Goal: Transaction & Acquisition: Purchase product/service

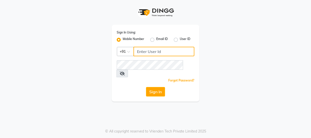
click at [143, 53] on input "Username" at bounding box center [163, 52] width 61 height 10
type input "7499539835"
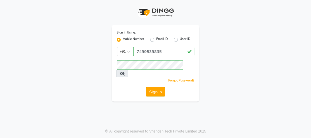
click at [152, 87] on button "Sign In" at bounding box center [155, 92] width 19 height 10
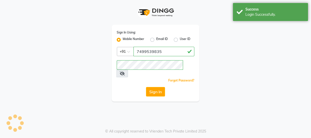
select select "3729"
select select "service"
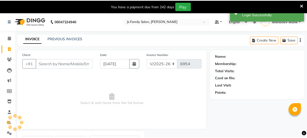
scroll to position [5, 0]
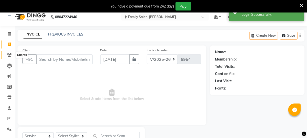
click at [11, 55] on icon at bounding box center [9, 55] width 5 height 4
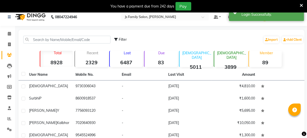
click at [266, 55] on p "Member" at bounding box center [266, 53] width 31 height 5
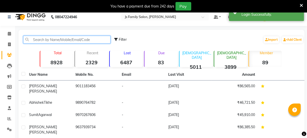
click at [86, 39] on input "text" at bounding box center [66, 40] width 87 height 8
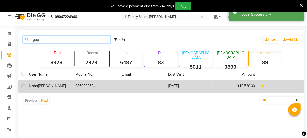
type input "gup"
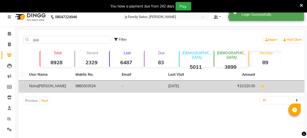
click at [88, 86] on td "9860303524" at bounding box center [96, 87] width 47 height 12
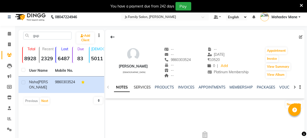
click at [144, 88] on link "SERVICES" at bounding box center [142, 87] width 17 height 5
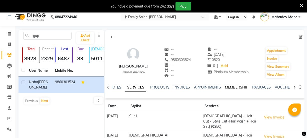
click at [229, 87] on link "MEMBERSHIP" at bounding box center [236, 87] width 23 height 5
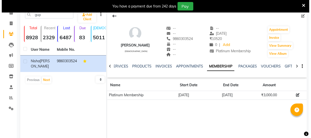
scroll to position [50, 0]
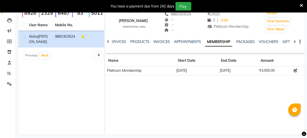
click at [294, 43] on icon at bounding box center [295, 42] width 2 height 4
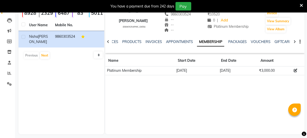
click at [294, 43] on icon at bounding box center [295, 42] width 2 height 4
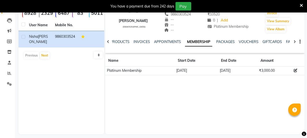
click at [294, 43] on icon at bounding box center [295, 42] width 2 height 4
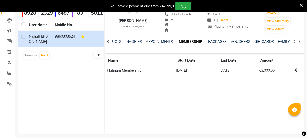
click at [294, 43] on icon at bounding box center [295, 42] width 2 height 4
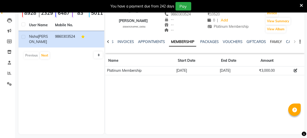
click at [272, 43] on link "FAMILY" at bounding box center [276, 42] width 12 height 5
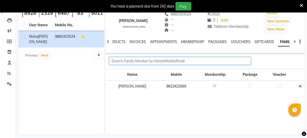
click at [163, 60] on input "text" at bounding box center [180, 61] width 142 height 8
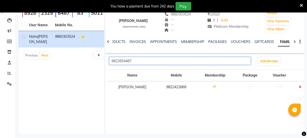
click at [163, 60] on input "9822654487" at bounding box center [180, 61] width 142 height 8
type input "9822654487"
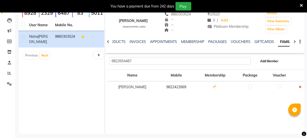
click at [268, 60] on span "Add Member" at bounding box center [269, 61] width 18 height 4
select select "22"
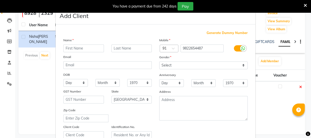
click at [90, 49] on input "text" at bounding box center [83, 49] width 41 height 8
type input "Sandeep"
click at [122, 49] on input "text" at bounding box center [131, 49] width 41 height 8
click at [119, 48] on input "[PERSON_NAME]" at bounding box center [131, 49] width 41 height 8
click at [121, 48] on input "[PERSON_NAME]" at bounding box center [131, 49] width 41 height 8
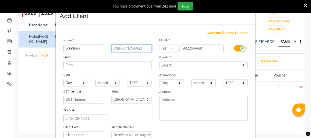
type input "[PERSON_NAME]"
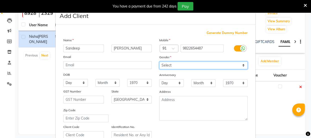
click at [185, 67] on select "Select [DEMOGRAPHIC_DATA] [DEMOGRAPHIC_DATA] Other Prefer Not To Say" at bounding box center [203, 66] width 88 height 8
select select "[DEMOGRAPHIC_DATA]"
click at [159, 62] on select "Select [DEMOGRAPHIC_DATA] [DEMOGRAPHIC_DATA] Other Prefer Not To Say" at bounding box center [203, 66] width 88 height 8
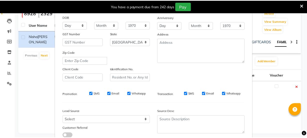
scroll to position [91, 0]
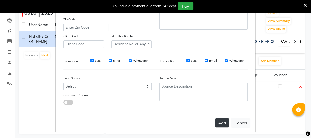
click at [219, 124] on button "Add" at bounding box center [222, 123] width 14 height 9
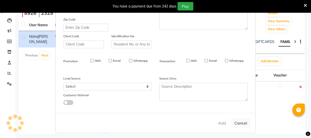
select select
select select "null"
select select
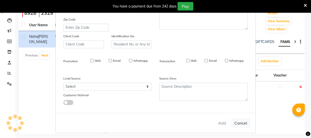
select select
checkbox input "false"
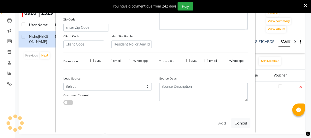
checkbox input "false"
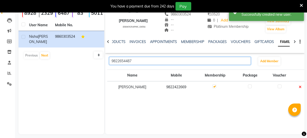
click at [153, 61] on input "9822654487" at bounding box center [180, 61] width 142 height 8
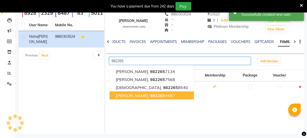
click at [137, 93] on span "[PERSON_NAME]," at bounding box center [132, 95] width 33 height 5
type input "9822654487"
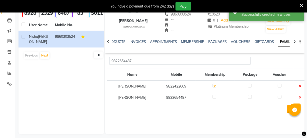
click at [214, 96] on label at bounding box center [215, 97] width 4 height 4
click at [214, 96] on input "checkbox" at bounding box center [214, 97] width 3 height 3
checkbox input "true"
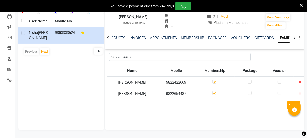
click at [300, 5] on icon at bounding box center [301, 5] width 3 height 5
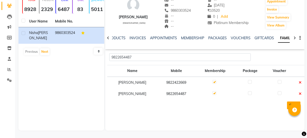
click at [289, 105] on button "SAVE" at bounding box center [294, 106] width 14 height 8
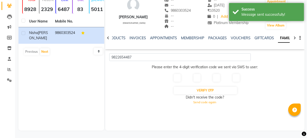
click at [178, 77] on input "text" at bounding box center [177, 78] width 7 height 8
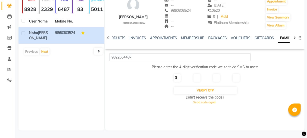
type input "3"
type input "0"
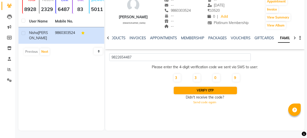
type input "9"
click at [201, 89] on button "Verify OTP" at bounding box center [206, 91] width 64 height 8
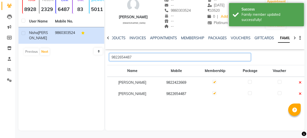
click at [179, 56] on input "9822654487" at bounding box center [180, 57] width 142 height 8
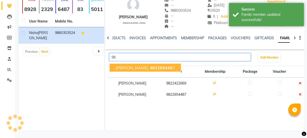
type input "9"
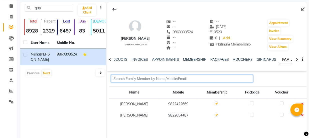
scroll to position [0, 0]
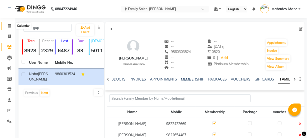
click at [9, 26] on icon at bounding box center [9, 26] width 3 height 4
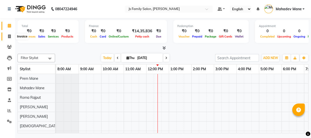
click at [8, 34] on span at bounding box center [9, 37] width 9 height 6
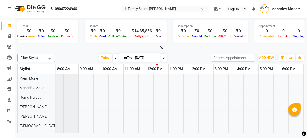
select select "3729"
select select "service"
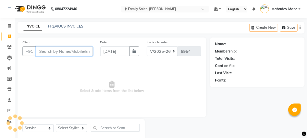
click at [55, 54] on input "Client" at bounding box center [64, 52] width 57 height 10
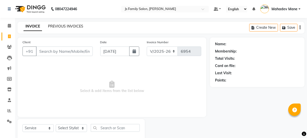
click at [63, 26] on link "PREVIOUS INVOICES" at bounding box center [65, 26] width 35 height 5
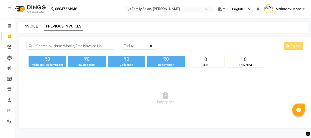
click at [30, 25] on link "INVOICE" at bounding box center [31, 26] width 14 height 5
select select "service"
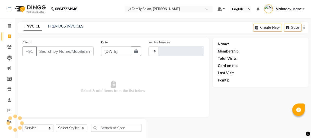
type input "6954"
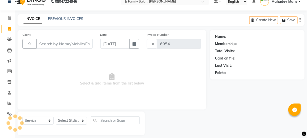
select select "3729"
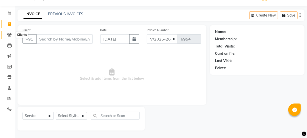
click at [9, 33] on icon at bounding box center [9, 35] width 5 height 4
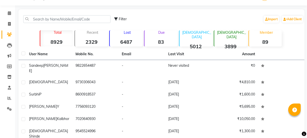
click at [257, 37] on div "Member 89" at bounding box center [265, 38] width 33 height 16
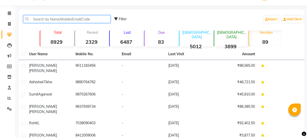
click at [98, 16] on input "text" at bounding box center [66, 19] width 87 height 8
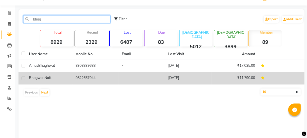
type input "bhag"
click at [98, 76] on td "9822667044" at bounding box center [96, 78] width 47 height 12
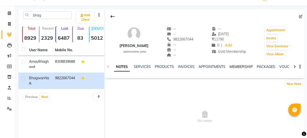
click at [236, 66] on link "MEMBERSHIP" at bounding box center [241, 67] width 23 height 5
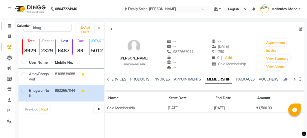
click at [9, 24] on icon at bounding box center [9, 26] width 3 height 4
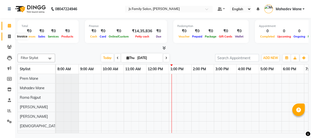
click at [11, 37] on span at bounding box center [9, 37] width 9 height 6
select select "3729"
select select "service"
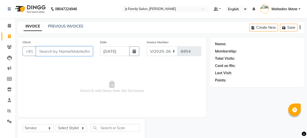
click at [58, 54] on input "Client" at bounding box center [64, 52] width 57 height 10
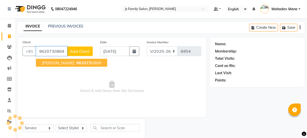
type input "9620730869"
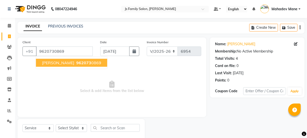
drag, startPoint x: 61, startPoint y: 62, endPoint x: 74, endPoint y: 110, distance: 50.0
click at [62, 62] on span "[PERSON_NAME]" at bounding box center [58, 62] width 32 height 5
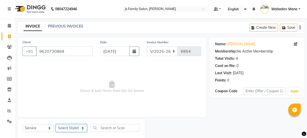
click at [77, 129] on select "Select Stylist [PERSON_NAME] Vaidyakar [PERSON_NAME] [PERSON_NAME] Mane Mosin […" at bounding box center [71, 128] width 31 height 8
select select "47417"
click at [56, 124] on select "Select Stylist [PERSON_NAME] Vaidyakar [PERSON_NAME] [PERSON_NAME] Mane Mosin […" at bounding box center [71, 128] width 31 height 8
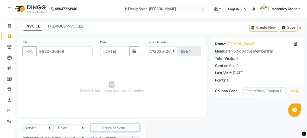
click at [112, 131] on input "text" at bounding box center [115, 128] width 49 height 8
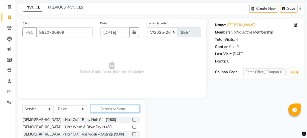
scroll to position [45, 0]
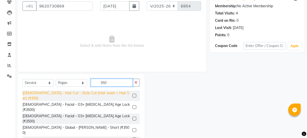
type input "350"
click at [106, 95] on div "[DEMOGRAPHIC_DATA] - Hair Cut - Style Cut (Hair wash + Hair Set) (₹350)" at bounding box center [77, 96] width 108 height 11
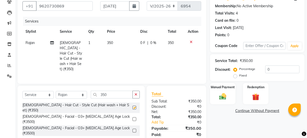
checkbox input "false"
click at [221, 96] on img at bounding box center [223, 96] width 12 height 9
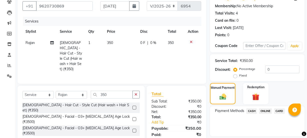
click at [265, 112] on span "ONLINE" at bounding box center [265, 111] width 13 height 6
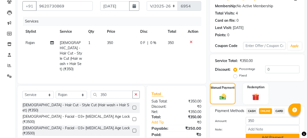
click at [265, 134] on button "Add Payment" at bounding box center [273, 138] width 54 height 8
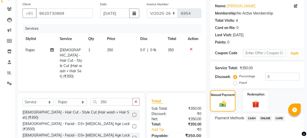
scroll to position [68, 0]
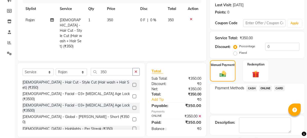
click at [268, 88] on span "ONLINE" at bounding box center [265, 89] width 13 height 6
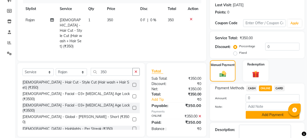
click at [268, 117] on button "Add Payment" at bounding box center [273, 115] width 54 height 8
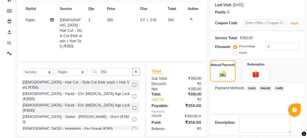
scroll to position [89, 0]
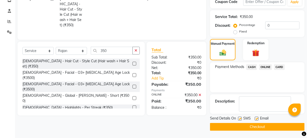
click at [268, 125] on button "Checkout" at bounding box center [257, 127] width 95 height 8
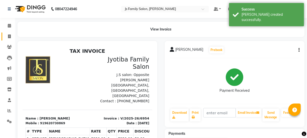
click at [11, 36] on icon at bounding box center [9, 37] width 3 height 4
select select "service"
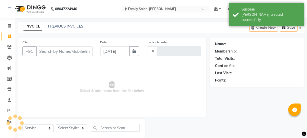
type input "6955"
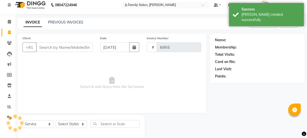
select select "3729"
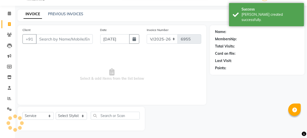
click at [52, 39] on input "Client" at bounding box center [64, 39] width 57 height 10
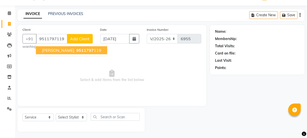
type input "9511797119"
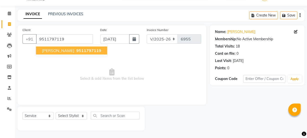
click at [59, 52] on span "[PERSON_NAME]" at bounding box center [58, 50] width 32 height 5
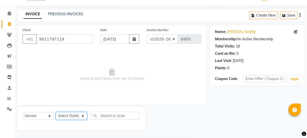
click at [69, 112] on select "Select Stylist [PERSON_NAME] Vaidyakar [PERSON_NAME] [PERSON_NAME] Mane Mosin […" at bounding box center [71, 116] width 31 height 8
select select "43386"
click at [56, 112] on select "Select Stylist [PERSON_NAME] Vaidyakar [PERSON_NAME] [PERSON_NAME] Mane Mosin […" at bounding box center [71, 116] width 31 height 8
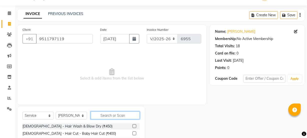
click at [115, 117] on input "text" at bounding box center [115, 116] width 49 height 8
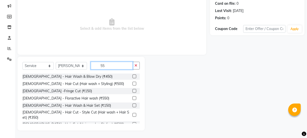
scroll to position [60, 0]
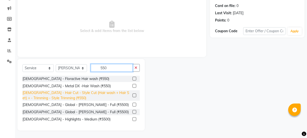
type input "550"
click at [107, 93] on div "[DEMOGRAPHIC_DATA] - Hair Cut - Style Cut (Hair wash + Hair Set) + - Trimming -…" at bounding box center [77, 95] width 108 height 11
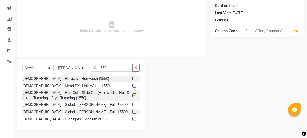
checkbox input "false"
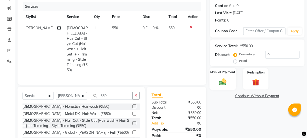
click at [226, 86] on div "Manual Payment" at bounding box center [223, 79] width 27 height 22
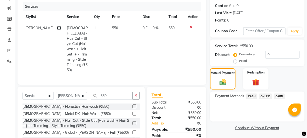
click at [269, 97] on span "ONLINE" at bounding box center [265, 97] width 13 height 6
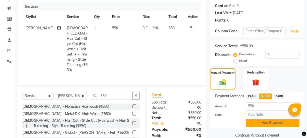
click at [269, 124] on button "Add Payment" at bounding box center [273, 123] width 54 height 8
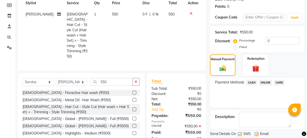
scroll to position [89, 0]
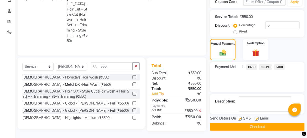
click at [270, 128] on button "Checkout" at bounding box center [257, 127] width 95 height 8
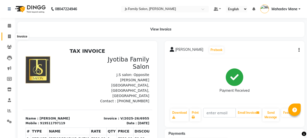
click at [9, 36] on icon at bounding box center [9, 37] width 3 height 4
select select "3729"
select select "service"
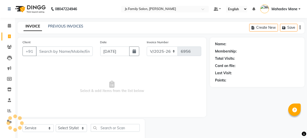
scroll to position [13, 0]
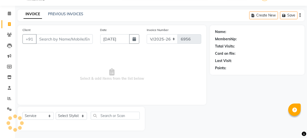
click at [47, 39] on input "Client" at bounding box center [64, 39] width 57 height 10
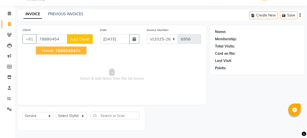
drag, startPoint x: 56, startPoint y: 48, endPoint x: 62, endPoint y: 98, distance: 50.9
click at [56, 48] on button "Nilesh 78880454 54" at bounding box center [61, 51] width 51 height 8
type input "7888045454"
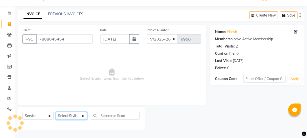
click at [63, 118] on select "Select Stylist [PERSON_NAME] Vaidyakar [PERSON_NAME] [PERSON_NAME] Mane Mosin […" at bounding box center [71, 116] width 31 height 8
select select "47417"
click at [56, 112] on select "Select Stylist [PERSON_NAME] Vaidyakar [PERSON_NAME] [PERSON_NAME] Mane Mosin […" at bounding box center [71, 116] width 31 height 8
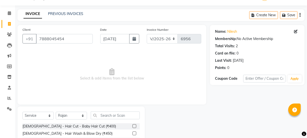
click at [130, 114] on input "text" at bounding box center [115, 116] width 49 height 8
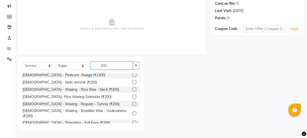
scroll to position [225, 0]
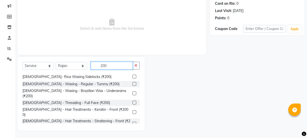
type input "200"
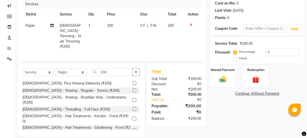
checkbox input "false"
click at [217, 84] on div "Manual Payment" at bounding box center [223, 76] width 27 height 22
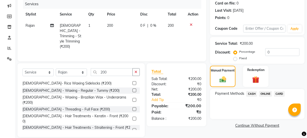
click at [267, 94] on span "ONLINE" at bounding box center [265, 94] width 13 height 6
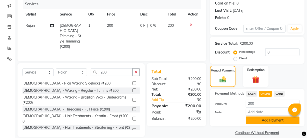
click at [265, 121] on button "Add Payment" at bounding box center [273, 121] width 54 height 8
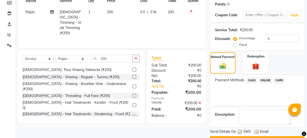
scroll to position [89, 0]
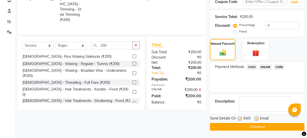
click at [265, 125] on button "Checkout" at bounding box center [257, 127] width 95 height 8
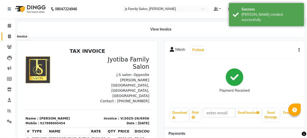
click at [5, 35] on span at bounding box center [9, 37] width 9 height 6
select select "3729"
select select "service"
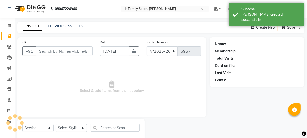
scroll to position [13, 0]
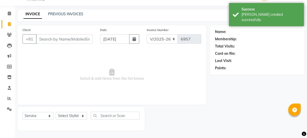
click at [48, 40] on input "Client" at bounding box center [64, 39] width 57 height 10
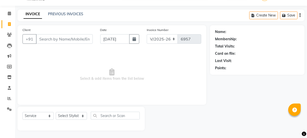
click at [50, 41] on input "Client" at bounding box center [64, 39] width 57 height 10
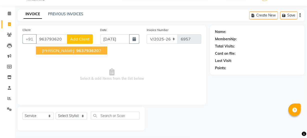
click at [53, 50] on span "[PERSON_NAME]" at bounding box center [58, 50] width 32 height 5
type input "9637936202"
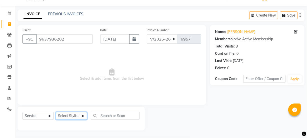
click at [73, 116] on select "Select Stylist [PERSON_NAME] Vaidyakar [PERSON_NAME] [PERSON_NAME] Mane Mosin […" at bounding box center [71, 116] width 31 height 8
select select "20007"
click at [56, 112] on select "Select Stylist [PERSON_NAME] Vaidyakar [PERSON_NAME] [PERSON_NAME] Mane Mosin […" at bounding box center [71, 116] width 31 height 8
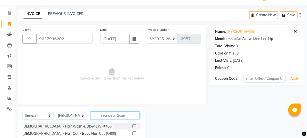
click at [100, 114] on input "text" at bounding box center [115, 116] width 49 height 8
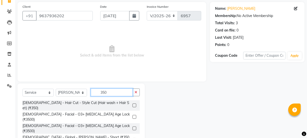
scroll to position [63, 0]
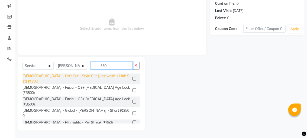
type input "350"
click at [103, 78] on div "[DEMOGRAPHIC_DATA] - Hair Cut - Style Cut (Hair wash + Hair Set) (₹350)" at bounding box center [77, 79] width 108 height 11
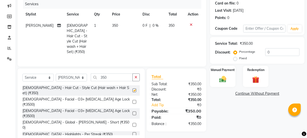
checkbox input "false"
click at [222, 73] on div "Manual Payment" at bounding box center [223, 76] width 27 height 22
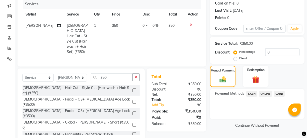
click at [265, 94] on span "ONLINE" at bounding box center [265, 94] width 13 height 6
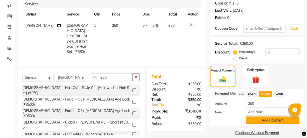
click at [269, 117] on button "Add Payment" at bounding box center [273, 121] width 54 height 8
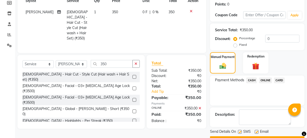
scroll to position [89, 0]
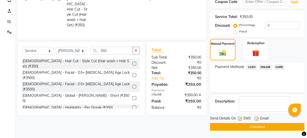
click at [268, 125] on button "Checkout" at bounding box center [257, 127] width 95 height 8
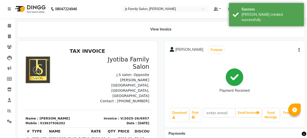
click at [10, 32] on li "Invoice" at bounding box center [7, 36] width 15 height 11
click at [10, 40] on link "Invoice" at bounding box center [8, 37] width 12 height 8
select select "service"
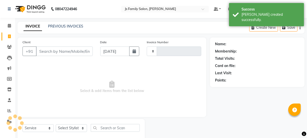
type input "6958"
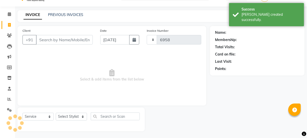
select select "3729"
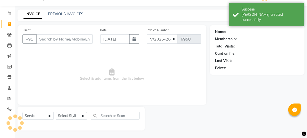
click at [45, 39] on input "Client" at bounding box center [64, 39] width 57 height 10
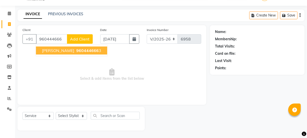
click at [50, 50] on span "[PERSON_NAME]" at bounding box center [58, 50] width 32 height 5
type input "9604446663"
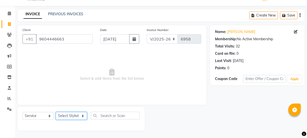
click at [69, 112] on select "Select Stylist [PERSON_NAME] Vaidyakar [PERSON_NAME] [PERSON_NAME] Mane Mosin […" at bounding box center [71, 116] width 31 height 8
select select "84579"
click at [56, 112] on select "Select Stylist [PERSON_NAME] Vaidyakar [PERSON_NAME] [PERSON_NAME] Mane Mosin […" at bounding box center [71, 116] width 31 height 8
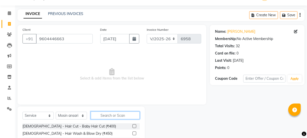
click at [99, 117] on input "text" at bounding box center [115, 116] width 49 height 8
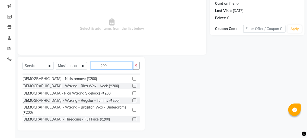
scroll to position [225, 0]
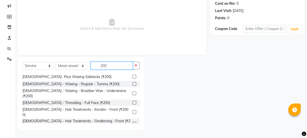
type input "200"
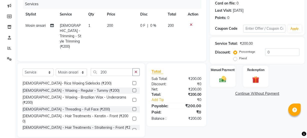
checkbox input "false"
click at [225, 79] on img at bounding box center [223, 79] width 12 height 9
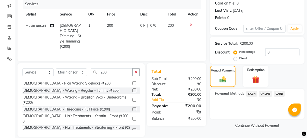
drag, startPoint x: 263, startPoint y: 95, endPoint x: 265, endPoint y: 99, distance: 4.9
click at [263, 95] on span "ONLINE" at bounding box center [265, 94] width 13 height 6
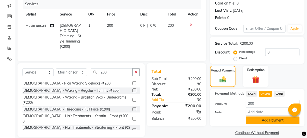
click at [268, 121] on button "Add Payment" at bounding box center [273, 121] width 54 height 8
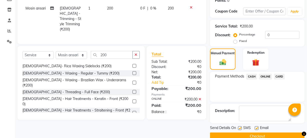
scroll to position [89, 0]
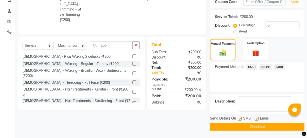
click at [264, 130] on button "Checkout" at bounding box center [257, 127] width 95 height 8
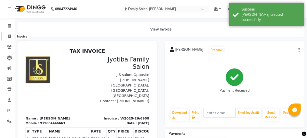
click at [11, 38] on span at bounding box center [9, 37] width 9 height 6
select select "service"
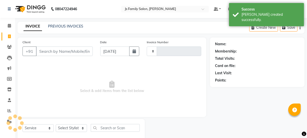
scroll to position [13, 0]
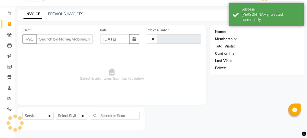
click at [42, 42] on input "Client" at bounding box center [64, 39] width 57 height 10
type input "6959"
select select "3729"
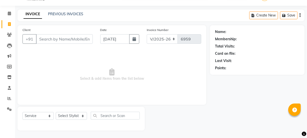
click at [40, 39] on input "Client" at bounding box center [64, 39] width 57 height 10
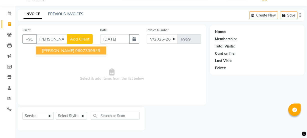
click at [49, 48] on button "[PERSON_NAME] 9607339949" at bounding box center [71, 51] width 70 height 8
type input "9607339949"
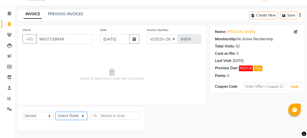
click at [80, 116] on select "Select Stylist [PERSON_NAME] Vaidyakar [PERSON_NAME] [PERSON_NAME] Mane Mosin […" at bounding box center [71, 116] width 31 height 8
select select "20007"
click at [56, 112] on select "Select Stylist [PERSON_NAME] Vaidyakar [PERSON_NAME] [PERSON_NAME] Mane Mosin […" at bounding box center [71, 116] width 31 height 8
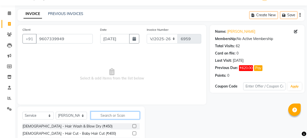
click at [105, 117] on input "text" at bounding box center [115, 116] width 49 height 8
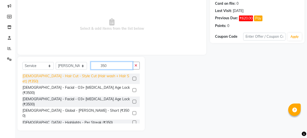
type input "350"
click at [87, 77] on div "[DEMOGRAPHIC_DATA] - Hair Cut - Style Cut (Hair wash + Hair Set) (₹350)" at bounding box center [77, 79] width 108 height 11
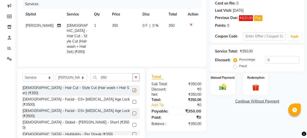
checkbox input "false"
click at [115, 74] on input "350" at bounding box center [112, 78] width 42 height 8
type input "3"
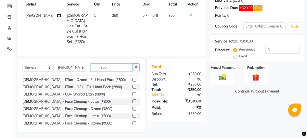
scroll to position [45, 0]
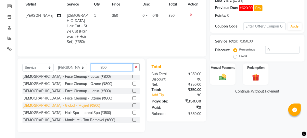
type input "800"
click at [61, 106] on div "[DEMOGRAPHIC_DATA] - Global - Majirel (₹800)" at bounding box center [62, 105] width 78 height 5
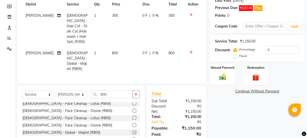
checkbox input "false"
click at [233, 73] on div "Manual Payment" at bounding box center [223, 74] width 27 height 22
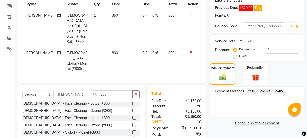
click at [263, 89] on span "ONLINE" at bounding box center [265, 92] width 13 height 6
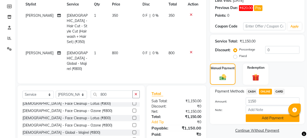
click at [270, 117] on button "Add Payment" at bounding box center [273, 118] width 54 height 8
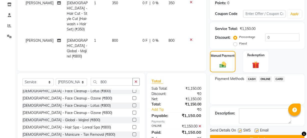
scroll to position [97, 0]
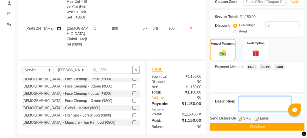
click at [259, 107] on textarea at bounding box center [265, 104] width 52 height 16
paste textarea "3-20gm 20vol-30ml"
type textarea "[DEMOGRAPHIC_DATA] = 3-20gm 20vol-30ml"
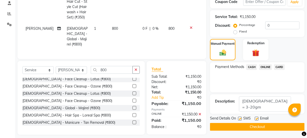
click at [257, 125] on button "Checkout" at bounding box center [257, 127] width 95 height 8
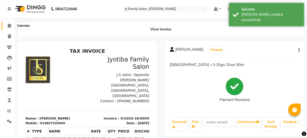
click at [11, 26] on icon at bounding box center [9, 26] width 3 height 4
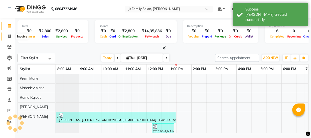
click at [10, 37] on icon at bounding box center [9, 37] width 3 height 4
select select "3729"
select select "service"
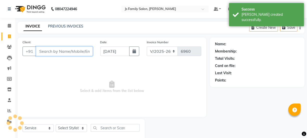
click at [57, 53] on input "Client" at bounding box center [64, 52] width 57 height 10
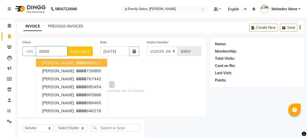
click at [58, 49] on input "8888" at bounding box center [51, 52] width 31 height 10
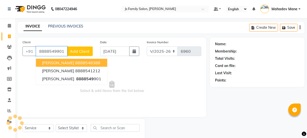
type input "8888549901"
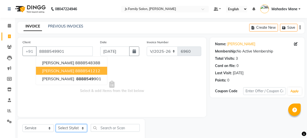
click at [67, 130] on select "Select Stylist [PERSON_NAME] Vaidyakar [PERSON_NAME] [PERSON_NAME] Mane Mosin […" at bounding box center [71, 128] width 31 height 8
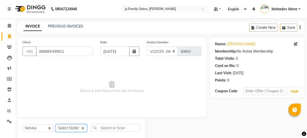
select select "17712"
click at [56, 124] on select "Select Stylist [PERSON_NAME] Vaidyakar [PERSON_NAME] [PERSON_NAME] Mane Mosin […" at bounding box center [71, 128] width 31 height 8
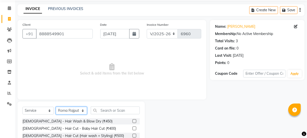
scroll to position [45, 0]
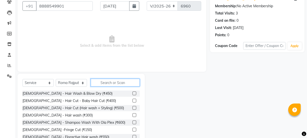
click at [108, 84] on input "text" at bounding box center [115, 83] width 49 height 8
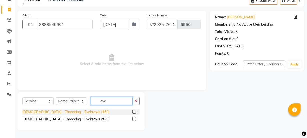
type input "eye"
click at [72, 113] on div "[DEMOGRAPHIC_DATA] - Threading - Eyebrows (₹60)" at bounding box center [66, 112] width 87 height 5
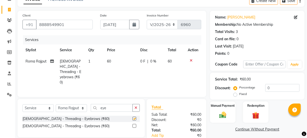
checkbox input "false"
click at [116, 105] on div "Select Service Product Membership Package Voucher Prepaid Gift Card Select Styl…" at bounding box center [81, 110] width 117 height 12
click at [116, 104] on input "eye" at bounding box center [112, 108] width 42 height 8
type input "e"
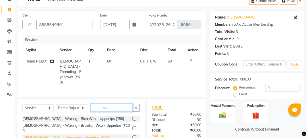
type input "upp"
click at [74, 135] on div "[DEMOGRAPHIC_DATA] - Threading - Upperlips (₹40)" at bounding box center [66, 137] width 86 height 5
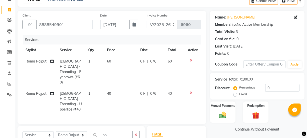
checkbox input "false"
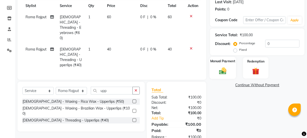
scroll to position [73, 0]
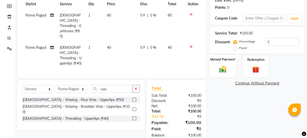
click at [224, 69] on img at bounding box center [223, 69] width 12 height 9
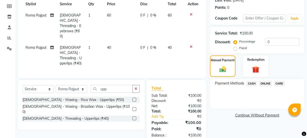
click at [265, 84] on span "ONLINE" at bounding box center [265, 84] width 13 height 6
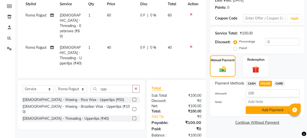
click at [263, 111] on button "Add Payment" at bounding box center [273, 110] width 54 height 8
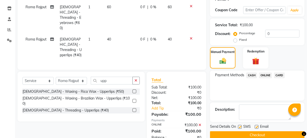
scroll to position [89, 0]
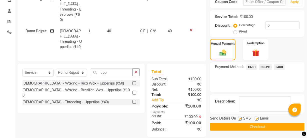
click at [258, 124] on button "Checkout" at bounding box center [257, 127] width 95 height 8
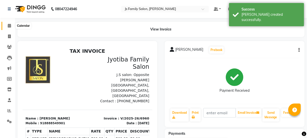
click at [9, 26] on icon at bounding box center [9, 26] width 3 height 4
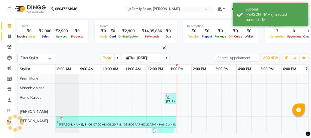
click at [9, 35] on icon at bounding box center [9, 37] width 3 height 4
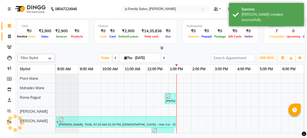
select select "service"
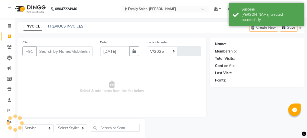
select select "3729"
type input "6961"
click at [50, 52] on input "Client" at bounding box center [64, 52] width 57 height 10
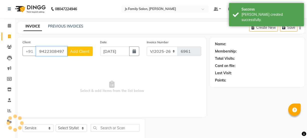
type input "9422308497"
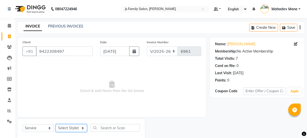
click at [75, 129] on select "Select Stylist [PERSON_NAME] Vaidyakar [PERSON_NAME] [PERSON_NAME] Mane Mosin […" at bounding box center [71, 128] width 31 height 8
select select "58002"
click at [56, 124] on select "Select Stylist [PERSON_NAME] Vaidyakar [PERSON_NAME] [PERSON_NAME] Mane Mosin […" at bounding box center [71, 128] width 31 height 8
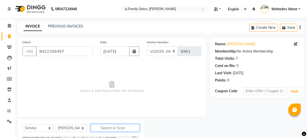
click at [97, 127] on input "text" at bounding box center [115, 128] width 49 height 8
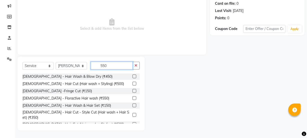
scroll to position [60, 0]
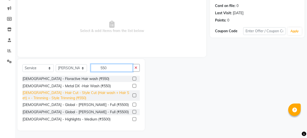
type input "550"
click at [117, 95] on div "[DEMOGRAPHIC_DATA] - Hair Cut - Style Cut (Hair wash + Hair Set) + - Trimming -…" at bounding box center [77, 95] width 108 height 11
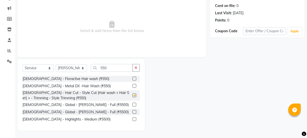
checkbox input "false"
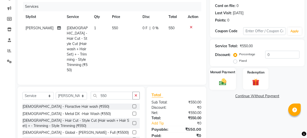
click at [228, 84] on img at bounding box center [223, 82] width 12 height 9
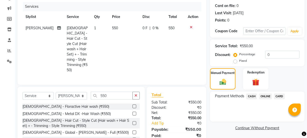
click at [264, 97] on span "ONLINE" at bounding box center [265, 97] width 13 height 6
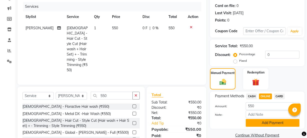
click at [264, 123] on button "Add Payment" at bounding box center [273, 123] width 54 height 8
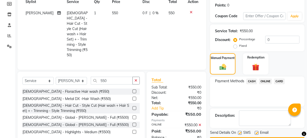
scroll to position [89, 0]
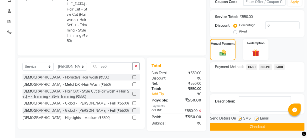
click at [260, 125] on button "Checkout" at bounding box center [257, 127] width 95 height 8
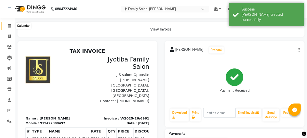
click at [9, 25] on icon at bounding box center [9, 26] width 3 height 4
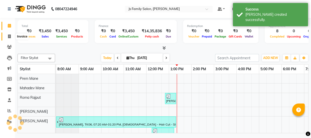
click at [10, 34] on span at bounding box center [9, 37] width 9 height 6
select select "3729"
select select "service"
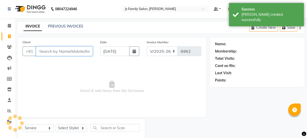
click at [48, 50] on input "Client" at bounding box center [64, 52] width 57 height 10
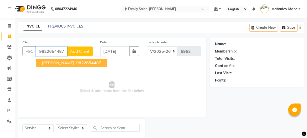
type input "9822654487"
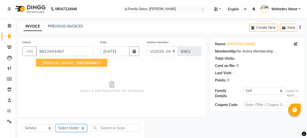
click at [67, 126] on select "Select Stylist [PERSON_NAME] Vaidyakar [PERSON_NAME] [PERSON_NAME] Mane Mosin […" at bounding box center [71, 128] width 31 height 8
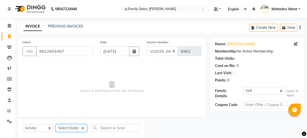
select select "43386"
click at [56, 124] on select "Select Stylist [PERSON_NAME] Vaidyakar [PERSON_NAME] [PERSON_NAME] Mane Mosin […" at bounding box center [71, 128] width 31 height 8
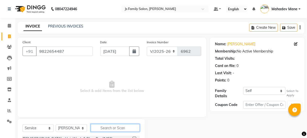
click at [122, 127] on input "text" at bounding box center [115, 128] width 49 height 8
type input "5"
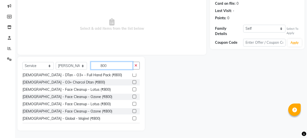
scroll to position [45, 0]
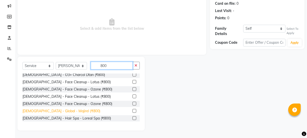
type input "800"
click at [50, 110] on div "[DEMOGRAPHIC_DATA] - Global - Majirel (₹800)" at bounding box center [62, 111] width 78 height 5
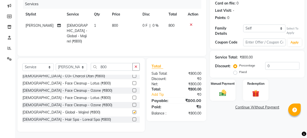
checkbox input "false"
click at [115, 63] on input "800" at bounding box center [112, 67] width 42 height 8
type input "8"
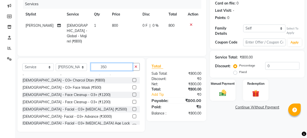
scroll to position [0, 0]
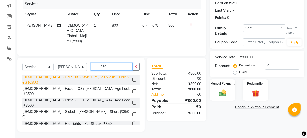
type input "350"
click at [106, 77] on div "[DEMOGRAPHIC_DATA] - Hair Cut - Style Cut (Hair wash + Hair Set) (₹350)" at bounding box center [77, 80] width 108 height 11
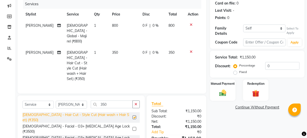
checkbox input "false"
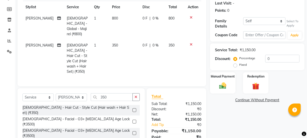
scroll to position [49, 0]
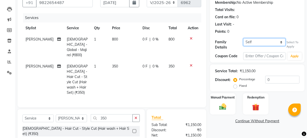
click at [257, 43] on select "Self [PERSON_NAME]" at bounding box center [264, 42] width 42 height 8
select select "6636835"
click at [243, 38] on select "Self [PERSON_NAME]" at bounding box center [264, 42] width 42 height 8
type input "15"
select select "1: Object"
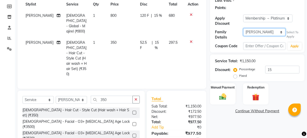
scroll to position [94, 0]
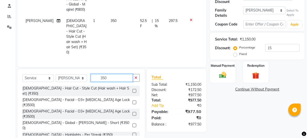
click at [109, 74] on input "350" at bounding box center [112, 78] width 42 height 8
type input "3"
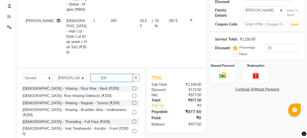
scroll to position [225, 0]
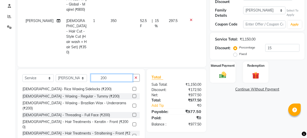
type input "200"
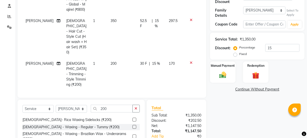
checkbox input "false"
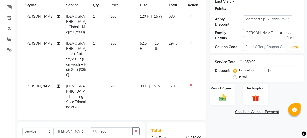
scroll to position [117, 0]
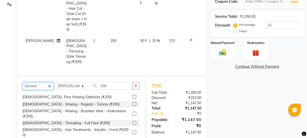
click at [33, 82] on select "Select Service Product Membership Package Voucher Prepaid Gift Card" at bounding box center [38, 86] width 31 height 8
select select "product"
click at [23, 82] on select "Select Service Product Membership Package Voucher Prepaid Gift Card" at bounding box center [38, 86] width 31 height 8
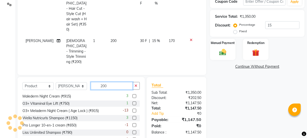
click at [115, 82] on input "200" at bounding box center [112, 86] width 42 height 8
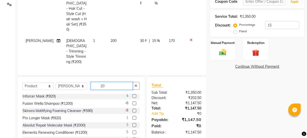
type input "2"
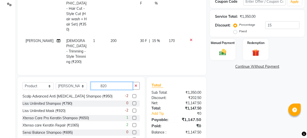
scroll to position [110, 0]
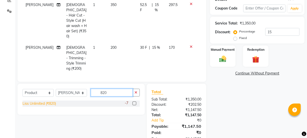
type input "820"
drag, startPoint x: 51, startPoint y: 88, endPoint x: 70, endPoint y: 75, distance: 23.2
click at [51, 101] on div "Liss Unlimited (₹820)" at bounding box center [40, 103] width 34 height 5
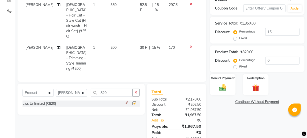
checkbox input "false"
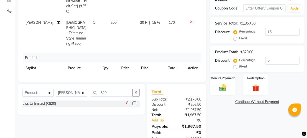
click at [119, 74] on td "820" at bounding box center [128, 82] width 20 height 17
select select "43386"
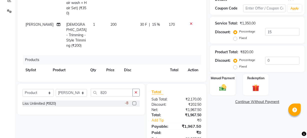
click at [110, 79] on input "820" at bounding box center [112, 83] width 12 height 8
type input "890"
click at [113, 76] on tr "[PERSON_NAME] Vaidyakar [PERSON_NAME] [PERSON_NAME] Mane Mosin [PERSON_NAME] [P…" at bounding box center [112, 83] width 179 height 14
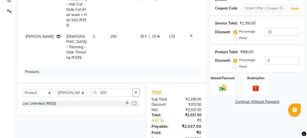
scroll to position [0, 0]
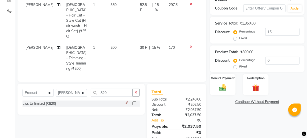
click at [190, 45] on icon at bounding box center [191, 47] width 3 height 4
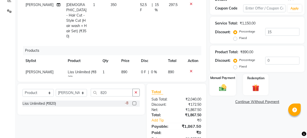
click at [228, 86] on img at bounding box center [223, 88] width 12 height 9
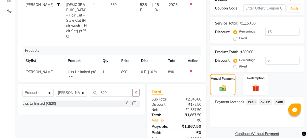
click at [253, 100] on span "CASH" at bounding box center [251, 102] width 11 height 6
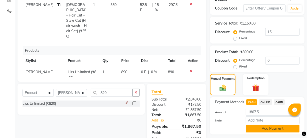
click at [255, 125] on button "Add Payment" at bounding box center [273, 129] width 54 height 8
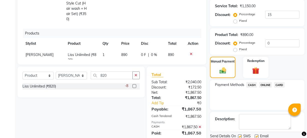
scroll to position [144, 0]
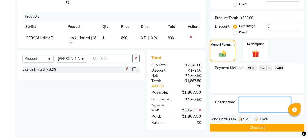
click at [252, 105] on textarea at bounding box center [265, 105] width 52 height 16
paste textarea "[PERSON_NAME] 4.15=10 4. = 10 =20 20v =30"
type textarea "[PERSON_NAME] 4.15=10 4. = 10 =20 20v =30"
click at [250, 126] on button "Checkout" at bounding box center [257, 128] width 95 height 8
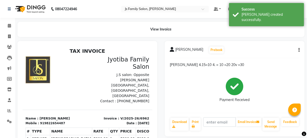
click at [9, 19] on div "Calendar Invoice Clients Leads Marketing Members Inventory Staff Reports Settin…" at bounding box center [34, 128] width 68 height 229
click at [8, 25] on icon at bounding box center [9, 26] width 3 height 4
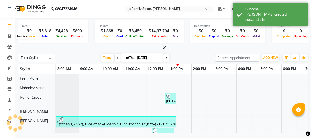
click at [8, 38] on icon at bounding box center [9, 37] width 3 height 4
select select "service"
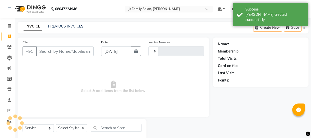
type input "6963"
select select "3729"
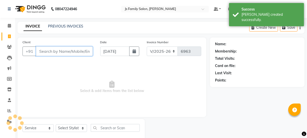
click at [56, 52] on input "Client" at bounding box center [64, 52] width 57 height 10
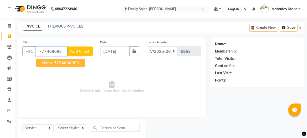
click at [56, 60] on button "Neha 777408085 5" at bounding box center [60, 63] width 49 height 8
type input "7774080855"
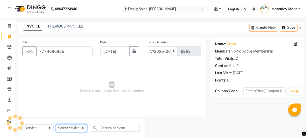
click at [67, 127] on select "Select Stylist [PERSON_NAME] Vaidyakar [PERSON_NAME] [PERSON_NAME] Mane Mosin […" at bounding box center [71, 128] width 31 height 8
select select "34315"
click at [56, 124] on select "Select Stylist [PERSON_NAME] Vaidyakar [PERSON_NAME] [PERSON_NAME] Mane Mosin […" at bounding box center [71, 128] width 31 height 8
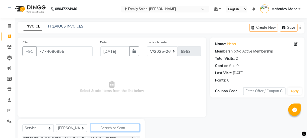
click at [95, 126] on input "text" at bounding box center [115, 128] width 49 height 8
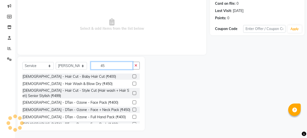
scroll to position [56, 0]
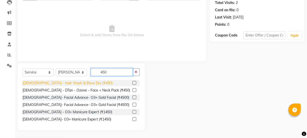
type input "450"
click at [84, 85] on div "[DEMOGRAPHIC_DATA] - Hair Wash & Blow Dry (₹450)" at bounding box center [68, 83] width 90 height 5
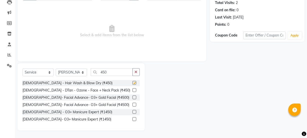
checkbox input "false"
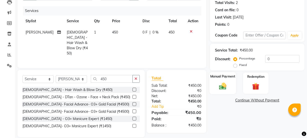
click at [229, 80] on div "Manual Payment" at bounding box center [223, 83] width 27 height 22
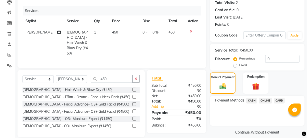
click at [281, 98] on span "CARD" at bounding box center [279, 101] width 11 height 6
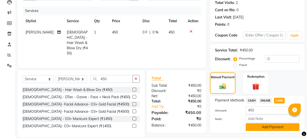
click at [281, 126] on button "Add Payment" at bounding box center [273, 127] width 54 height 8
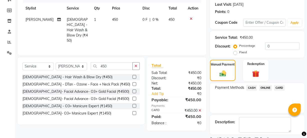
scroll to position [89, 0]
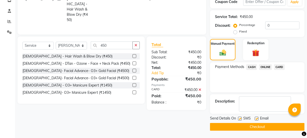
click at [283, 128] on button "Checkout" at bounding box center [257, 127] width 95 height 8
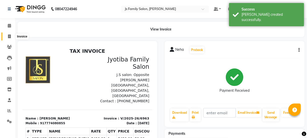
click at [10, 38] on icon at bounding box center [9, 37] width 3 height 4
select select "3729"
select select "service"
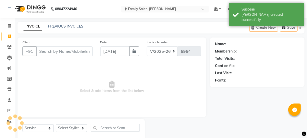
scroll to position [13, 0]
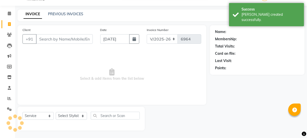
click at [50, 41] on input "Client" at bounding box center [64, 39] width 57 height 10
click at [9, 33] on icon at bounding box center [9, 35] width 5 height 4
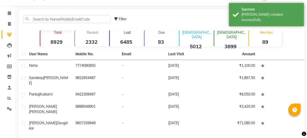
click at [255, 43] on strong "89" at bounding box center [265, 42] width 33 height 6
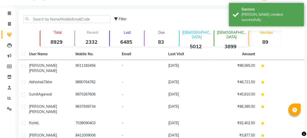
click at [93, 14] on div "Filter Import Add Client" at bounding box center [162, 19] width 284 height 16
click at [91, 17] on input "text" at bounding box center [66, 19] width 87 height 8
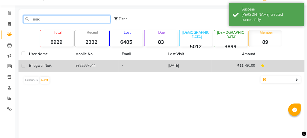
type input "naik"
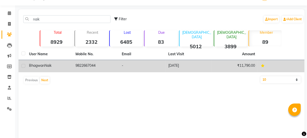
drag, startPoint x: 99, startPoint y: 64, endPoint x: 62, endPoint y: 64, distance: 37.8
click at [62, 64] on tr "[PERSON_NAME] 9822667044 - [DATE] ₹11,790.00" at bounding box center [162, 66] width 286 height 12
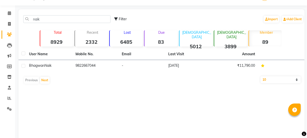
copy tr "9822667044"
click at [7, 24] on span at bounding box center [9, 24] width 9 height 6
select select "3729"
select select "service"
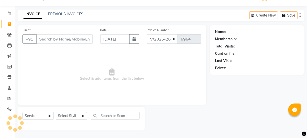
click at [62, 40] on input "Client" at bounding box center [64, 39] width 57 height 10
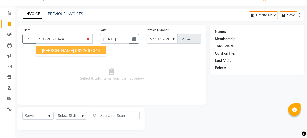
click at [66, 52] on span "[PERSON_NAME]" at bounding box center [58, 50] width 32 height 5
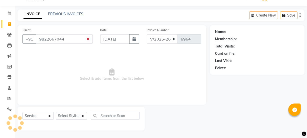
type input "9822667044"
select select "1: Object"
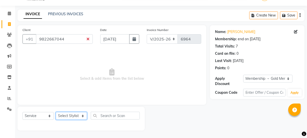
click at [62, 117] on select "Select Stylist [PERSON_NAME] Vaidyakar [PERSON_NAME] [PERSON_NAME] Mane Mosin […" at bounding box center [71, 116] width 31 height 8
select select "20007"
click at [56, 112] on select "Select Stylist [PERSON_NAME] Vaidyakar [PERSON_NAME] [PERSON_NAME] Mane Mosin […" at bounding box center [71, 116] width 31 height 8
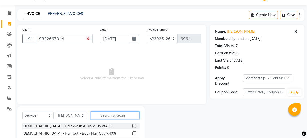
click at [106, 115] on input "text" at bounding box center [115, 116] width 49 height 8
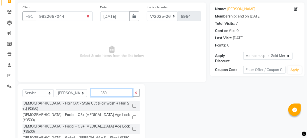
scroll to position [63, 0]
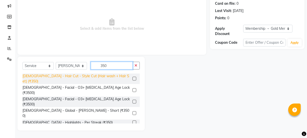
type input "350"
click at [108, 76] on div "[DEMOGRAPHIC_DATA] - Hair Cut - Style Cut (Hair wash + Hair Set) (₹350)" at bounding box center [77, 79] width 108 height 11
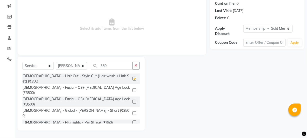
checkbox input "false"
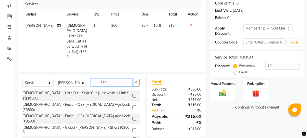
click at [108, 79] on input "350" at bounding box center [112, 83] width 42 height 8
type input "3"
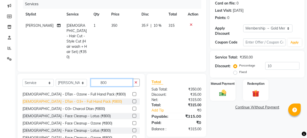
scroll to position [45, 0]
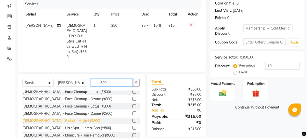
type input "800"
click at [51, 118] on div "[DEMOGRAPHIC_DATA] - Global - Majirel (₹800)" at bounding box center [62, 120] width 78 height 5
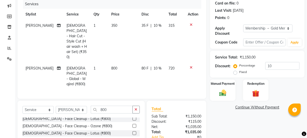
checkbox input "false"
click at [225, 95] on img at bounding box center [223, 93] width 12 height 9
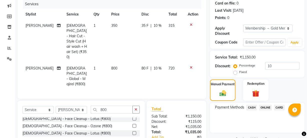
click at [262, 108] on span "ONLINE" at bounding box center [265, 108] width 13 height 6
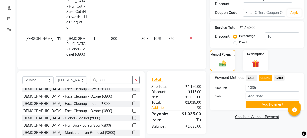
scroll to position [94, 0]
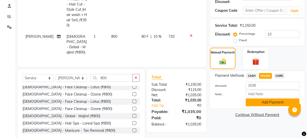
click at [266, 102] on button "Add Payment" at bounding box center [273, 103] width 54 height 8
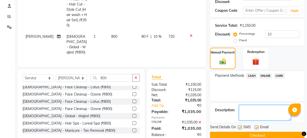
click at [260, 108] on textarea at bounding box center [265, 113] width 52 height 16
paste textarea "[PERSON_NAME] 4-18gm 20vol-27ml"
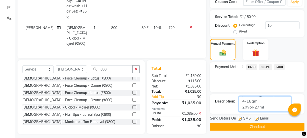
type textarea "[PERSON_NAME] 4-18gm 20vol-27ml"
click at [263, 128] on button "Checkout" at bounding box center [257, 127] width 95 height 8
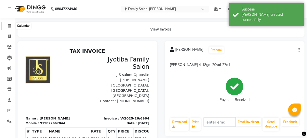
click at [8, 25] on icon at bounding box center [9, 26] width 3 height 4
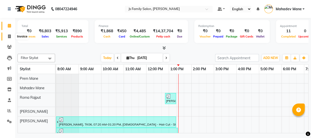
click at [10, 38] on icon at bounding box center [9, 37] width 3 height 4
select select "3729"
select select "service"
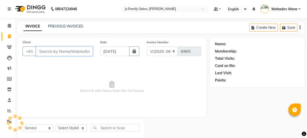
click at [47, 53] on input "Client" at bounding box center [64, 52] width 57 height 10
click at [73, 48] on input "Client" at bounding box center [64, 52] width 57 height 10
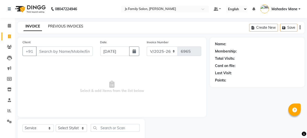
click at [59, 26] on link "PREVIOUS INVOICES" at bounding box center [65, 26] width 35 height 5
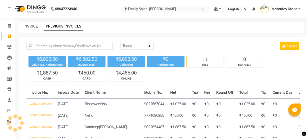
click at [35, 26] on link "INVOICE" at bounding box center [31, 26] width 14 height 5
select select "3729"
select select "service"
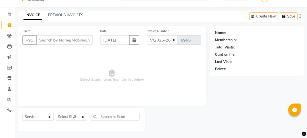
scroll to position [13, 0]
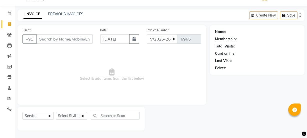
click at [54, 40] on input "Client" at bounding box center [64, 39] width 57 height 10
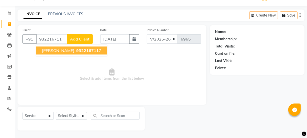
click at [75, 48] on ngb-highlight "932216711 7" at bounding box center [88, 50] width 26 height 5
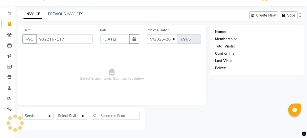
type input "9322167117"
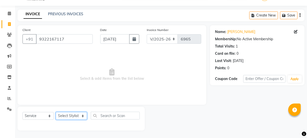
click at [68, 116] on select "Select Stylist [PERSON_NAME] Vaidyakar [PERSON_NAME] [PERSON_NAME] Mane Mosin […" at bounding box center [71, 116] width 31 height 8
select select "33251"
click at [56, 112] on select "Select Stylist [PERSON_NAME] Vaidyakar [PERSON_NAME] [PERSON_NAME] Mane Mosin […" at bounding box center [71, 116] width 31 height 8
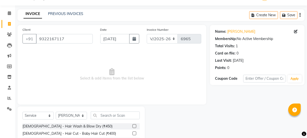
click at [104, 124] on div "[DEMOGRAPHIC_DATA] - Hair Wash & Blow Dry (₹450)" at bounding box center [81, 126] width 117 height 6
click at [105, 119] on input "text" at bounding box center [115, 116] width 49 height 8
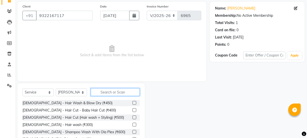
scroll to position [63, 0]
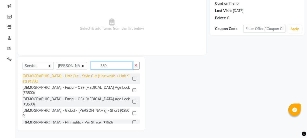
type input "350"
click at [105, 78] on div "[DEMOGRAPHIC_DATA] - Hair Cut - Style Cut (Hair wash + Hair Set) (₹350)" at bounding box center [77, 79] width 108 height 11
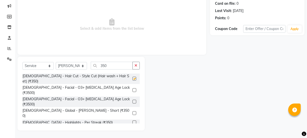
checkbox input "false"
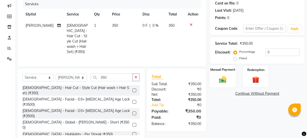
click at [216, 76] on div "Manual Payment" at bounding box center [223, 76] width 27 height 22
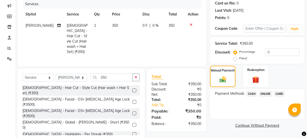
drag, startPoint x: 266, startPoint y: 94, endPoint x: 270, endPoint y: 114, distance: 20.7
click at [266, 97] on div "ONLINE" at bounding box center [264, 94] width 15 height 7
click at [261, 96] on span "ONLINE" at bounding box center [265, 94] width 13 height 6
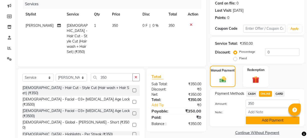
click at [264, 119] on button "Add Payment" at bounding box center [273, 121] width 54 height 8
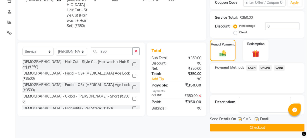
scroll to position [89, 0]
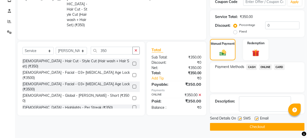
click at [265, 127] on button "Checkout" at bounding box center [257, 127] width 95 height 8
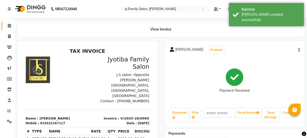
click at [9, 23] on link "Calendar" at bounding box center [8, 26] width 12 height 8
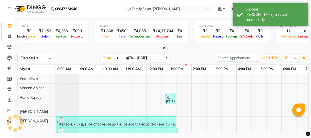
scroll to position [0, 41]
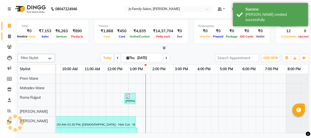
click at [9, 36] on icon at bounding box center [9, 37] width 3 height 4
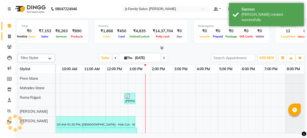
select select "3729"
select select "service"
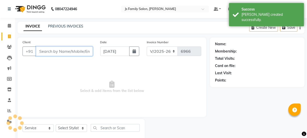
click at [51, 50] on input "Client" at bounding box center [64, 52] width 57 height 10
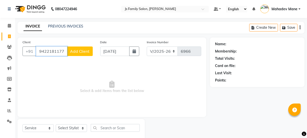
type input "9422181177"
click at [87, 51] on span "Add Client" at bounding box center [80, 51] width 20 height 5
select select "22"
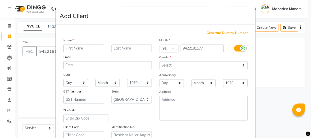
click at [81, 50] on input "text" at bounding box center [83, 49] width 41 height 8
type input "[PERSON_NAME]"
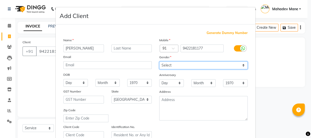
click at [173, 63] on select "Select [DEMOGRAPHIC_DATA] [DEMOGRAPHIC_DATA] Other Prefer Not To Say" at bounding box center [203, 66] width 88 height 8
select select "[DEMOGRAPHIC_DATA]"
click at [159, 62] on select "Select [DEMOGRAPHIC_DATA] [DEMOGRAPHIC_DATA] Other Prefer Not To Say" at bounding box center [203, 66] width 88 height 8
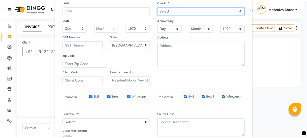
scroll to position [94, 0]
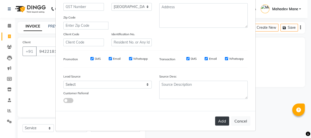
click at [217, 117] on button "Add" at bounding box center [222, 121] width 14 height 9
select select
select select "null"
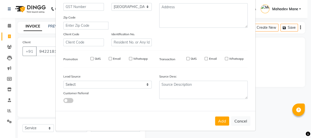
select select
checkbox input "false"
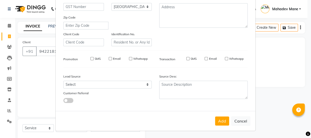
checkbox input "false"
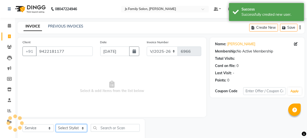
click at [81, 130] on select "Select Stylist [PERSON_NAME] Vaidyakar [PERSON_NAME] [PERSON_NAME] Mane Mosin […" at bounding box center [71, 128] width 31 height 8
select select "47417"
click at [56, 124] on select "Select Stylist [PERSON_NAME] Vaidyakar [PERSON_NAME] [PERSON_NAME] Mane Mosin […" at bounding box center [71, 128] width 31 height 8
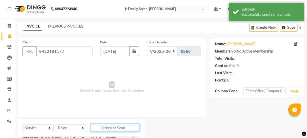
click at [105, 129] on input "text" at bounding box center [115, 128] width 49 height 8
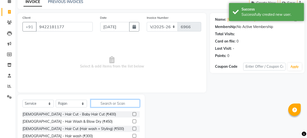
scroll to position [45, 0]
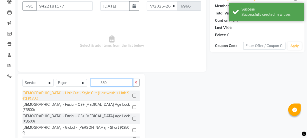
type input "350"
click at [108, 93] on div "[DEMOGRAPHIC_DATA] - Hair Cut - Style Cut (Hair wash + Hair Set) (₹350)" at bounding box center [77, 96] width 108 height 11
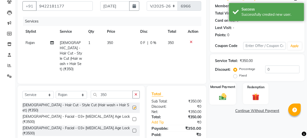
checkbox input "false"
click at [217, 94] on img at bounding box center [223, 96] width 12 height 9
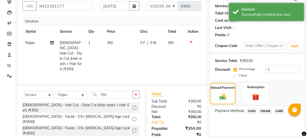
click at [266, 111] on span "ONLINE" at bounding box center [265, 111] width 13 height 6
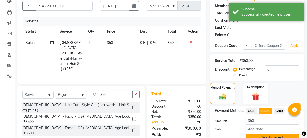
click at [274, 134] on button "Add Payment" at bounding box center [273, 138] width 54 height 8
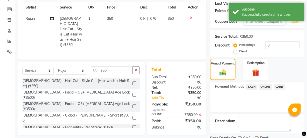
scroll to position [89, 0]
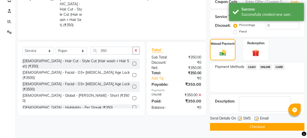
click at [272, 128] on button "Checkout" at bounding box center [257, 127] width 95 height 8
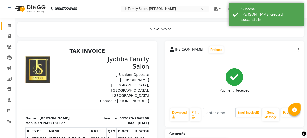
click at [5, 28] on link "Calendar" at bounding box center [8, 26] width 12 height 8
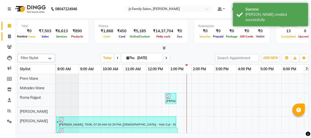
click at [11, 38] on span at bounding box center [9, 37] width 9 height 6
select select "3729"
select select "service"
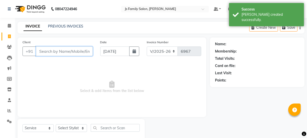
click at [75, 51] on input "Client" at bounding box center [64, 52] width 57 height 10
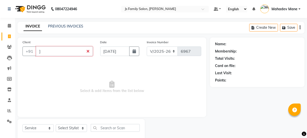
type input "]"
click at [9, 35] on icon at bounding box center [9, 37] width 3 height 4
click at [7, 47] on icon at bounding box center [9, 47] width 5 height 4
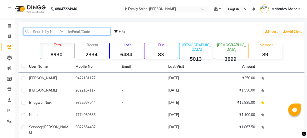
click at [50, 31] on input "text" at bounding box center [66, 32] width 87 height 8
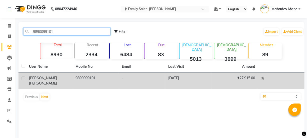
type input "9890099101"
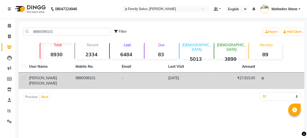
click at [43, 78] on span "[PERSON_NAME]" at bounding box center [43, 78] width 28 height 5
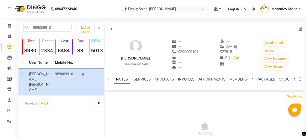
click at [180, 80] on link "INVOICES" at bounding box center [186, 79] width 17 height 5
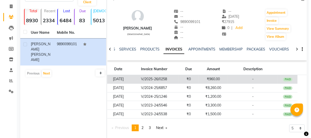
scroll to position [41, 0]
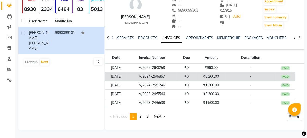
click at [176, 77] on td "V/2024-25/6857" at bounding box center [152, 76] width 50 height 9
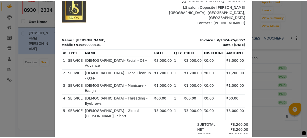
scroll to position [0, 0]
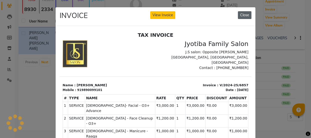
click at [248, 15] on button "Close" at bounding box center [245, 15] width 14 height 8
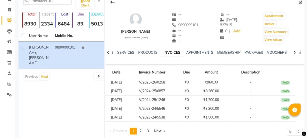
scroll to position [19, 0]
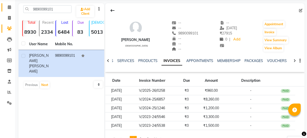
click at [9, 11] on link "Calendar" at bounding box center [8, 7] width 12 height 8
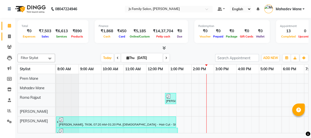
click at [10, 35] on icon at bounding box center [9, 37] width 3 height 4
select select "3729"
select select "service"
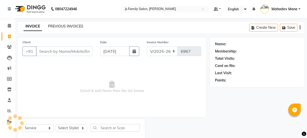
click at [75, 24] on link "PREVIOUS INVOICES" at bounding box center [65, 26] width 35 height 5
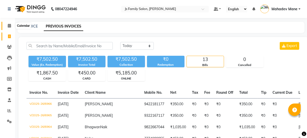
click at [8, 23] on span at bounding box center [9, 26] width 9 height 6
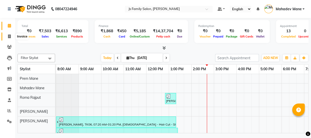
click at [6, 35] on span at bounding box center [9, 37] width 9 height 6
select select "3729"
select select "service"
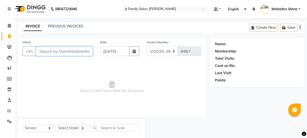
click at [56, 52] on input "Client" at bounding box center [64, 52] width 57 height 10
click at [63, 52] on input "Client" at bounding box center [64, 52] width 57 height 10
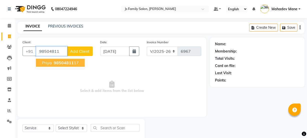
click at [67, 62] on span "98504811" at bounding box center [64, 62] width 20 height 5
type input "9850481117"
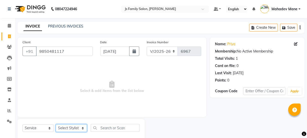
click at [61, 129] on select "Select Stylist [PERSON_NAME] Vaidyakar [PERSON_NAME] [PERSON_NAME] Mane Mosin […" at bounding box center [71, 128] width 31 height 8
select select "17712"
click at [56, 124] on select "Select Stylist [PERSON_NAME] Vaidyakar [PERSON_NAME] [PERSON_NAME] Mane Mosin […" at bounding box center [71, 128] width 31 height 8
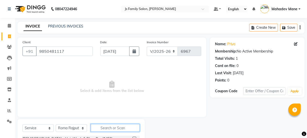
click at [101, 128] on input "text" at bounding box center [115, 128] width 49 height 8
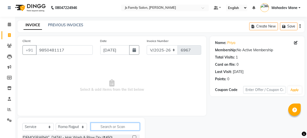
scroll to position [45, 0]
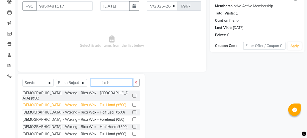
type input "rica h"
click at [88, 103] on div "[DEMOGRAPHIC_DATA] - Waxing - Rica Wax - Full Hand (₹500)" at bounding box center [75, 105] width 104 height 5
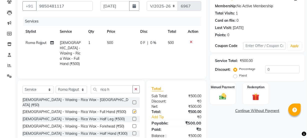
checkbox input "false"
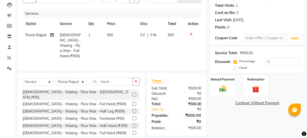
scroll to position [61, 0]
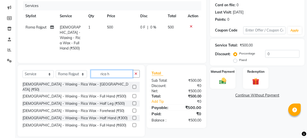
click at [125, 75] on input "rica h" at bounding box center [112, 74] width 42 height 8
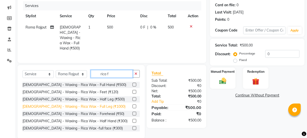
type input "rica f"
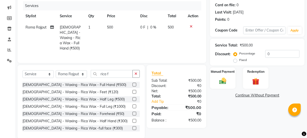
drag, startPoint x: 91, startPoint y: 104, endPoint x: 101, endPoint y: 94, distance: 14.3
click at [91, 104] on div "[DEMOGRAPHIC_DATA] - Waxing - Rica Wax - Full Leg (₹1000)" at bounding box center [74, 106] width 103 height 5
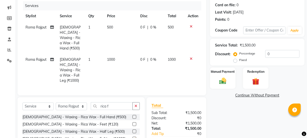
checkbox input "false"
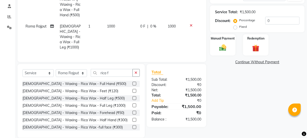
scroll to position [94, 0]
click at [112, 69] on input "rica f" at bounding box center [112, 73] width 42 height 8
type input "r"
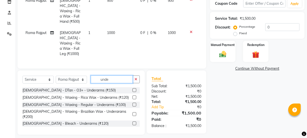
scroll to position [84, 0]
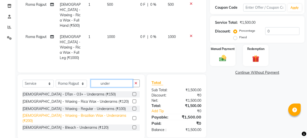
type input "under"
click at [106, 113] on div "[DEMOGRAPHIC_DATA] - Waxing - Brazilian Wax - Underarams (₹200)" at bounding box center [77, 118] width 108 height 11
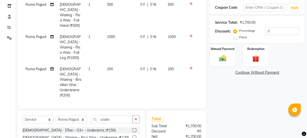
checkbox input "false"
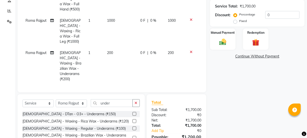
scroll to position [116, 0]
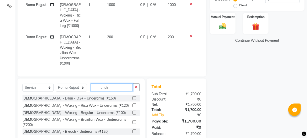
click at [121, 84] on input "under" at bounding box center [112, 88] width 42 height 8
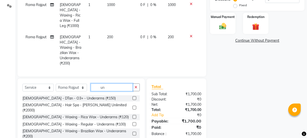
type input "u"
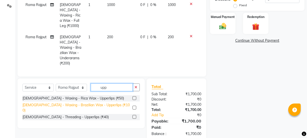
type input "upp"
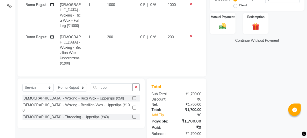
drag, startPoint x: 79, startPoint y: 94, endPoint x: 100, endPoint y: 95, distance: 21.3
click at [80, 103] on div "[DEMOGRAPHIC_DATA] - Waxing - Brazilian Wax - Upperlips (₹100)" at bounding box center [77, 108] width 108 height 11
checkbox input "false"
click at [114, 88] on input "upp" at bounding box center [112, 88] width 42 height 8
type input "u"
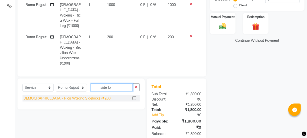
type input "side lo"
click at [75, 100] on div "[DEMOGRAPHIC_DATA]- Rica Waxing Sidelocks (₹200)" at bounding box center [67, 98] width 89 height 5
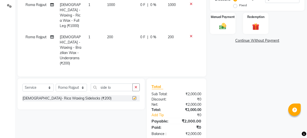
checkbox input "false"
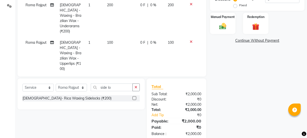
scroll to position [43, 0]
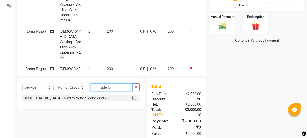
click at [112, 90] on input "side lo" at bounding box center [112, 88] width 42 height 8
type input "s"
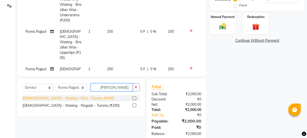
type input "[PERSON_NAME]"
click at [84, 98] on div "[DEMOGRAPHIC_DATA] - Waxing - Rica - Tummy (₹400)" at bounding box center [69, 98] width 92 height 5
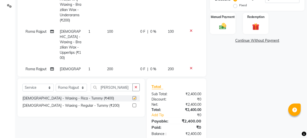
checkbox input "false"
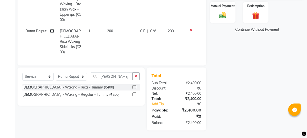
click at [113, 58] on td "400" at bounding box center [120, 74] width 33 height 32
select select "17712"
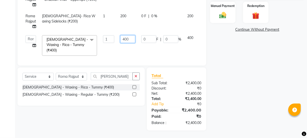
click at [125, 37] on input "400" at bounding box center [127, 39] width 15 height 8
type input "500"
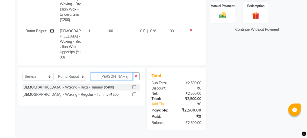
click at [129, 74] on input "[PERSON_NAME]" at bounding box center [112, 77] width 42 height 8
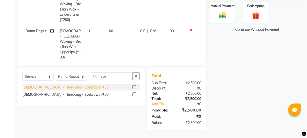
click at [80, 86] on div "[DEMOGRAPHIC_DATA] - Threading - Eyebrows (₹60)" at bounding box center [66, 87] width 87 height 5
click at [114, 80] on div "Select Service Product Membership Package Voucher Prepaid Gift Card Select Styl…" at bounding box center [81, 79] width 117 height 12
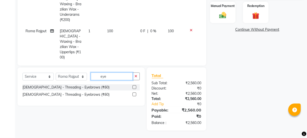
click at [114, 79] on input "eye" at bounding box center [112, 77] width 42 height 8
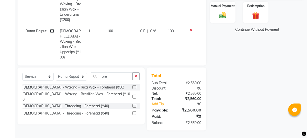
drag, startPoint x: 65, startPoint y: 101, endPoint x: 114, endPoint y: 93, distance: 49.4
click at [66, 104] on div "[DEMOGRAPHIC_DATA] - Threading - Forehead (₹40)" at bounding box center [66, 106] width 87 height 5
drag, startPoint x: 224, startPoint y: 9, endPoint x: 238, endPoint y: 21, distance: 17.4
click at [225, 9] on div "Manual Payment" at bounding box center [223, 12] width 26 height 21
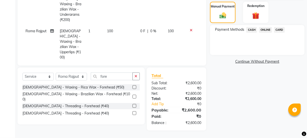
click at [266, 31] on span "ONLINE" at bounding box center [265, 30] width 13 height 6
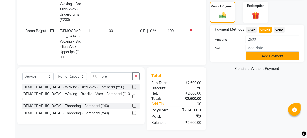
click at [260, 57] on button "Add Payment" at bounding box center [273, 57] width 54 height 8
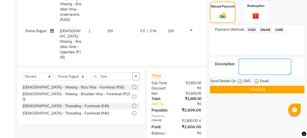
click at [247, 64] on textarea at bounding box center [265, 67] width 52 height 16
click at [230, 93] on div "Name: Priya Membership: No Active Membership Total Visits: 1 Card on file: 0 La…" at bounding box center [259, 26] width 98 height 230
click at [229, 93] on button "Checkout" at bounding box center [257, 90] width 95 height 8
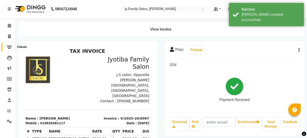
click at [10, 48] on icon at bounding box center [9, 47] width 5 height 4
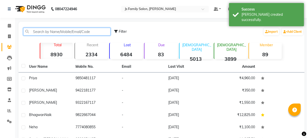
click at [51, 33] on input "text" at bounding box center [66, 32] width 87 height 8
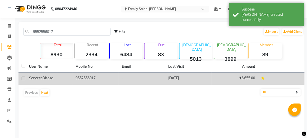
click at [60, 78] on div "Senorita Disosa" at bounding box center [49, 78] width 41 height 5
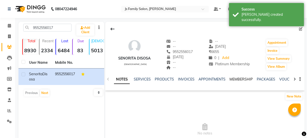
click at [233, 79] on link "MEMBERSHIP" at bounding box center [241, 79] width 23 height 5
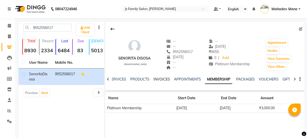
click at [155, 79] on link "INVOICES" at bounding box center [162, 79] width 17 height 5
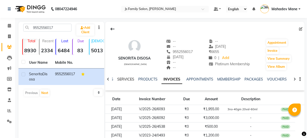
click at [126, 79] on link "SERVICES" at bounding box center [125, 79] width 17 height 5
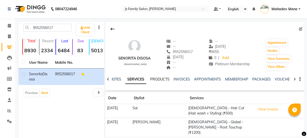
click at [153, 80] on link "PRODUCTS" at bounding box center [159, 79] width 19 height 5
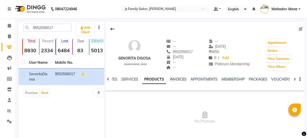
click at [173, 80] on link "INVOICES" at bounding box center [178, 79] width 17 height 5
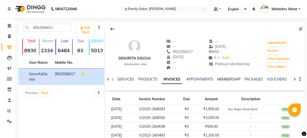
click at [217, 80] on link "MEMBERSHIP" at bounding box center [228, 79] width 23 height 5
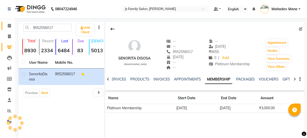
click at [10, 27] on icon at bounding box center [9, 26] width 3 height 4
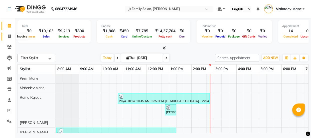
click at [9, 36] on icon at bounding box center [9, 37] width 3 height 4
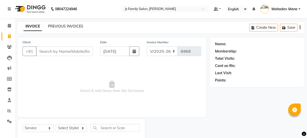
click at [60, 26] on link "PREVIOUS INVOICES" at bounding box center [65, 26] width 35 height 5
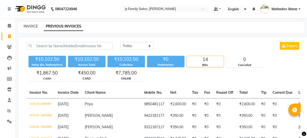
click at [36, 27] on link "INVOICE" at bounding box center [31, 26] width 14 height 5
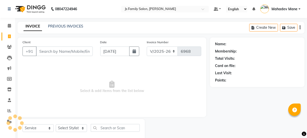
scroll to position [13, 0]
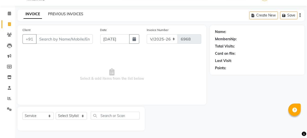
click at [54, 15] on link "PREVIOUS INVOICES" at bounding box center [65, 14] width 35 height 5
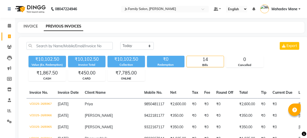
click at [33, 26] on link "INVOICE" at bounding box center [31, 26] width 14 height 5
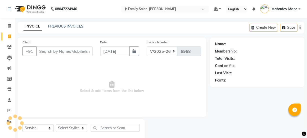
scroll to position [13, 0]
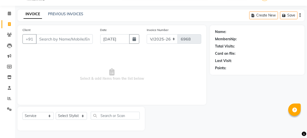
click at [50, 42] on input "Client" at bounding box center [64, 39] width 57 height 10
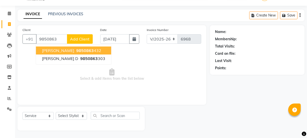
click at [54, 49] on span "[PERSON_NAME]" at bounding box center [58, 50] width 32 height 5
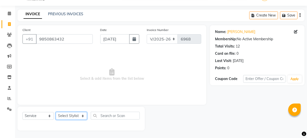
click at [74, 113] on select "Select Stylist [PERSON_NAME] Vaidyakar [PERSON_NAME] [PERSON_NAME] Mane Mosin […" at bounding box center [71, 116] width 31 height 8
click at [56, 112] on select "Select Stylist [PERSON_NAME] Vaidyakar [PERSON_NAME] [PERSON_NAME] Mane Mosin […" at bounding box center [71, 116] width 31 height 8
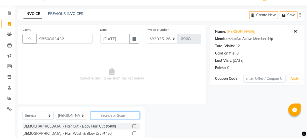
click at [123, 117] on input "text" at bounding box center [115, 116] width 49 height 8
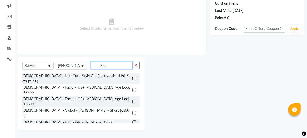
scroll to position [63, 0]
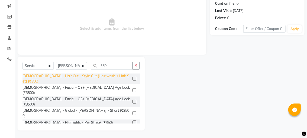
click at [108, 78] on div "[DEMOGRAPHIC_DATA] - Hair Cut - Style Cut (Hair wash + Hair Set) (₹350)" at bounding box center [77, 79] width 108 height 11
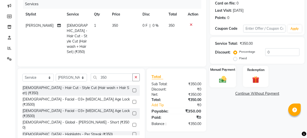
click at [226, 80] on img at bounding box center [223, 79] width 12 height 9
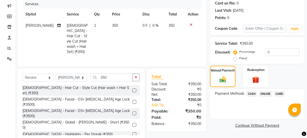
click at [249, 95] on span "CASH" at bounding box center [251, 94] width 11 height 6
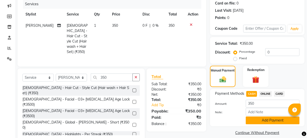
click at [258, 123] on button "Add Payment" at bounding box center [273, 121] width 54 height 8
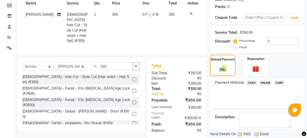
scroll to position [89, 0]
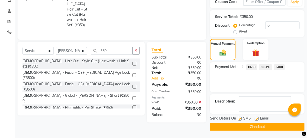
click at [260, 127] on button "Checkout" at bounding box center [257, 127] width 95 height 8
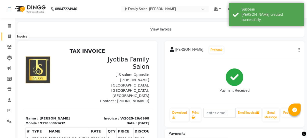
click at [11, 34] on span at bounding box center [9, 37] width 9 height 6
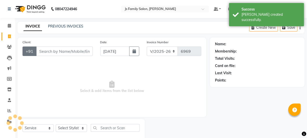
scroll to position [13, 0]
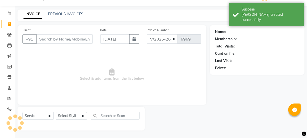
click at [44, 40] on input "Client" at bounding box center [64, 39] width 57 height 10
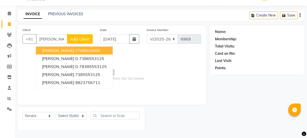
click at [52, 48] on span "[PERSON_NAME]" at bounding box center [58, 50] width 32 height 5
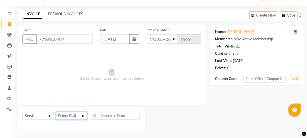
click at [62, 117] on select "Select Stylist [PERSON_NAME] Vaidyakar [PERSON_NAME] [PERSON_NAME] Mane Mosin […" at bounding box center [71, 116] width 31 height 8
click at [56, 112] on select "Select Stylist [PERSON_NAME] Vaidyakar [PERSON_NAME] [PERSON_NAME] Mane Mosin […" at bounding box center [71, 116] width 31 height 8
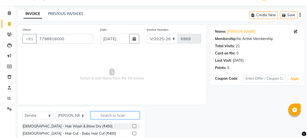
click at [97, 118] on input "text" at bounding box center [115, 116] width 49 height 8
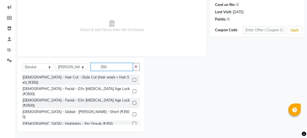
scroll to position [63, 0]
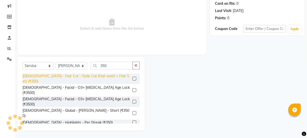
click at [106, 75] on div "[DEMOGRAPHIC_DATA] - Hair Cut - Style Cut (Hair wash + Hair Set) (₹350)" at bounding box center [77, 79] width 108 height 11
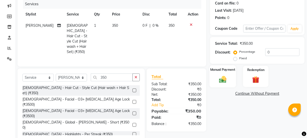
click at [228, 82] on img at bounding box center [223, 79] width 12 height 9
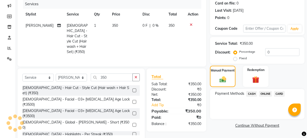
click at [259, 94] on span "ONLINE" at bounding box center [265, 94] width 13 height 6
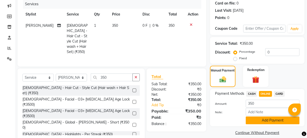
click at [269, 120] on button "Add Payment" at bounding box center [273, 121] width 54 height 8
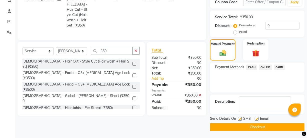
scroll to position [89, 0]
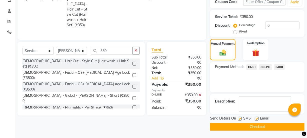
click at [270, 124] on button "Checkout" at bounding box center [257, 127] width 95 height 8
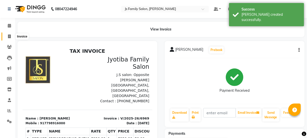
click at [9, 37] on icon at bounding box center [9, 37] width 3 height 4
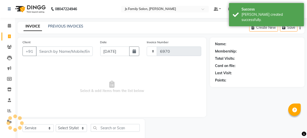
scroll to position [13, 0]
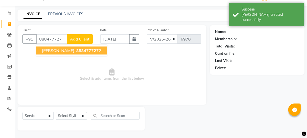
click at [41, 50] on button "[PERSON_NAME] 888477727 2" at bounding box center [71, 51] width 71 height 8
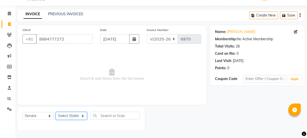
click at [70, 118] on select "Select Stylist [PERSON_NAME] Vaidyakar [PERSON_NAME] [PERSON_NAME] Mane Mosin […" at bounding box center [71, 116] width 31 height 8
click at [56, 112] on select "Select Stylist [PERSON_NAME] Vaidyakar [PERSON_NAME] [PERSON_NAME] Mane Mosin […" at bounding box center [71, 116] width 31 height 8
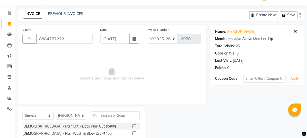
click at [108, 115] on input "text" at bounding box center [115, 116] width 49 height 8
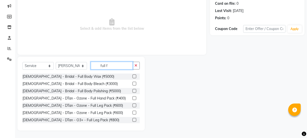
scroll to position [41, 0]
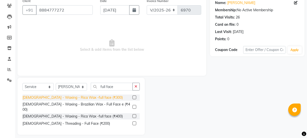
click at [75, 100] on div "[DEMOGRAPHIC_DATA] - Waxing - Rica Wax -full face (₹300)" at bounding box center [73, 97] width 100 height 5
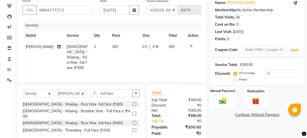
click at [222, 97] on img at bounding box center [223, 100] width 12 height 9
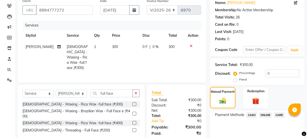
click at [263, 112] on span "ONLINE" at bounding box center [265, 115] width 13 height 6
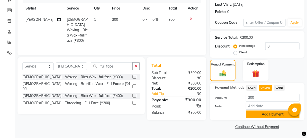
click at [265, 115] on button "Add Payment" at bounding box center [273, 115] width 54 height 8
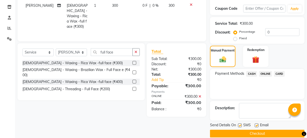
scroll to position [89, 0]
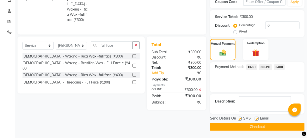
click at [266, 124] on button "Checkout" at bounding box center [257, 127] width 95 height 8
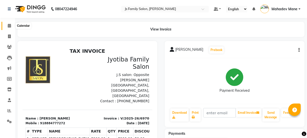
click at [7, 27] on span at bounding box center [9, 26] width 9 height 6
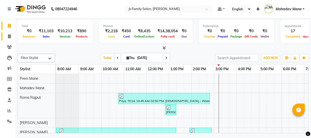
click at [13, 36] on span at bounding box center [9, 37] width 9 height 6
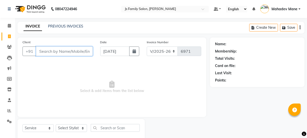
click at [56, 51] on input "Client" at bounding box center [64, 52] width 57 height 10
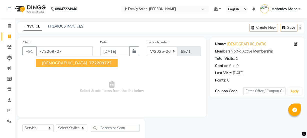
drag, startPoint x: 53, startPoint y: 64, endPoint x: 60, endPoint y: 110, distance: 46.8
click at [53, 64] on span "[DEMOGRAPHIC_DATA]" at bounding box center [64, 62] width 45 height 5
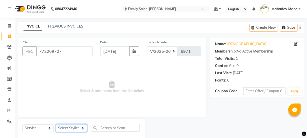
click at [68, 128] on select "Select Stylist [PERSON_NAME] Vaidyakar [PERSON_NAME] [PERSON_NAME] Mane Mosin […" at bounding box center [71, 128] width 31 height 8
click at [56, 124] on select "Select Stylist [PERSON_NAME] Vaidyakar [PERSON_NAME] [PERSON_NAME] Mane Mosin […" at bounding box center [71, 128] width 31 height 8
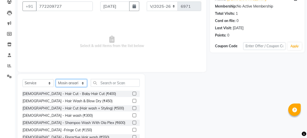
scroll to position [45, 0]
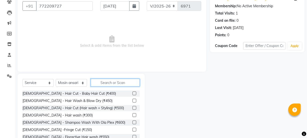
click at [117, 83] on input "text" at bounding box center [115, 83] width 49 height 8
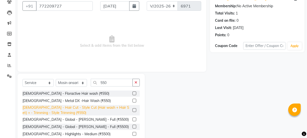
click at [116, 109] on div "[DEMOGRAPHIC_DATA] - Hair Cut - Style Cut (Hair wash + Hair Set) + - Trimming -…" at bounding box center [77, 110] width 108 height 11
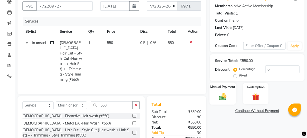
click at [230, 92] on div "Manual Payment" at bounding box center [223, 94] width 27 height 22
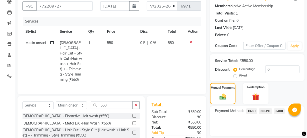
click at [263, 111] on span "ONLINE" at bounding box center [265, 111] width 13 height 6
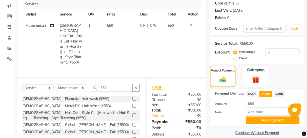
scroll to position [81, 0]
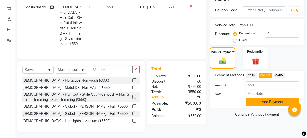
click at [262, 103] on button "Add Payment" at bounding box center [273, 102] width 54 height 8
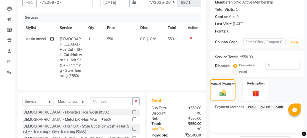
scroll to position [89, 0]
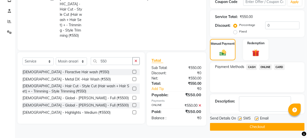
click at [259, 125] on button "Checkout" at bounding box center [257, 127] width 95 height 8
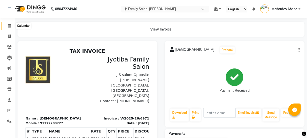
click at [6, 23] on span at bounding box center [9, 26] width 9 height 6
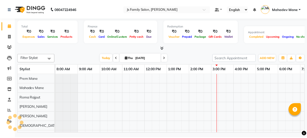
scroll to position [0, 41]
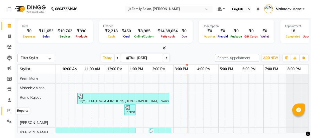
click at [10, 113] on span at bounding box center [9, 111] width 9 height 6
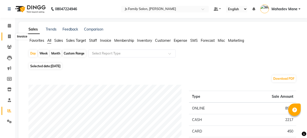
click at [9, 38] on span at bounding box center [9, 37] width 9 height 6
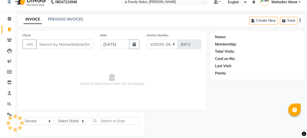
scroll to position [13, 0]
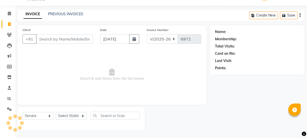
click at [65, 42] on input "Client" at bounding box center [64, 39] width 57 height 10
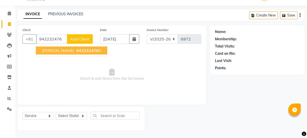
drag, startPoint x: 66, startPoint y: 47, endPoint x: 69, endPoint y: 65, distance: 18.3
click at [66, 48] on button "[PERSON_NAME] 942232476 5" at bounding box center [71, 51] width 71 height 8
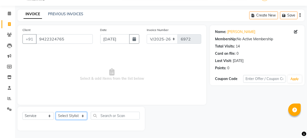
click at [76, 116] on select "Select Stylist [PERSON_NAME] Vaidyakar [PERSON_NAME] [PERSON_NAME] Mane Mosin […" at bounding box center [71, 116] width 31 height 8
click at [56, 112] on select "Select Stylist [PERSON_NAME] Vaidyakar [PERSON_NAME] [PERSON_NAME] Mane Mosin […" at bounding box center [71, 116] width 31 height 8
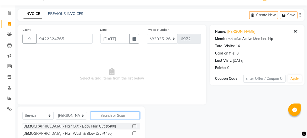
click at [104, 114] on input "text" at bounding box center [115, 116] width 49 height 8
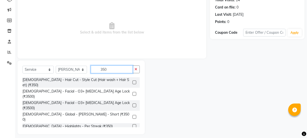
scroll to position [63, 0]
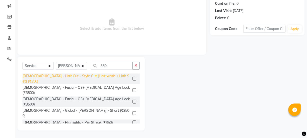
click at [109, 76] on div "[DEMOGRAPHIC_DATA] - Hair Cut - Style Cut (Hair wash + Hair Set) (₹350)" at bounding box center [77, 79] width 108 height 11
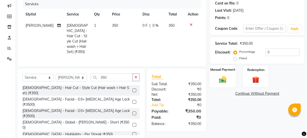
click at [230, 80] on div "Manual Payment" at bounding box center [223, 76] width 27 height 22
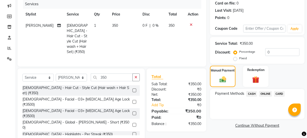
click at [252, 95] on span "CASH" at bounding box center [251, 94] width 11 height 6
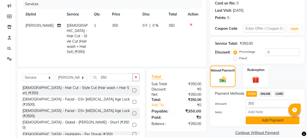
click at [264, 117] on button "Add Payment" at bounding box center [273, 121] width 54 height 8
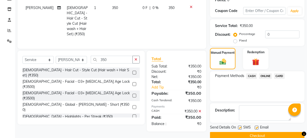
scroll to position [89, 0]
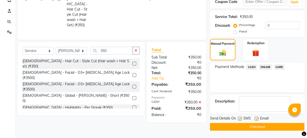
click at [233, 127] on button "Checkout" at bounding box center [257, 127] width 95 height 8
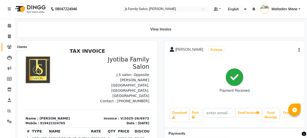
click at [7, 46] on icon at bounding box center [9, 47] width 5 height 4
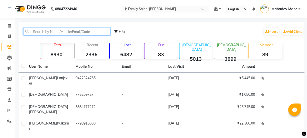
click at [50, 33] on input "text" at bounding box center [66, 32] width 87 height 8
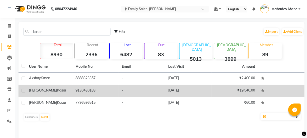
click at [57, 91] on span "Kasar" at bounding box center [61, 90] width 9 height 5
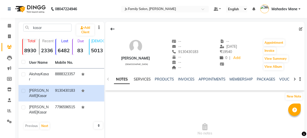
click at [142, 80] on link "SERVICES" at bounding box center [142, 79] width 17 height 5
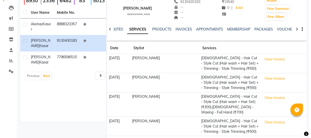
scroll to position [55, 0]
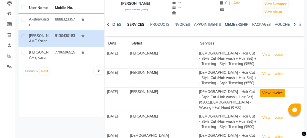
click at [271, 94] on button "View Invoice" at bounding box center [272, 93] width 25 height 8
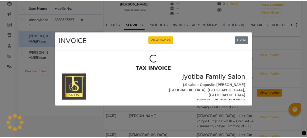
scroll to position [0, 0]
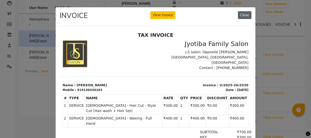
click at [241, 15] on button "Close" at bounding box center [245, 15] width 14 height 8
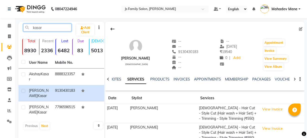
click at [46, 28] on input "kasar" at bounding box center [47, 28] width 48 height 8
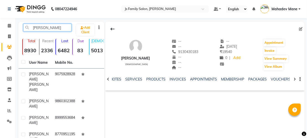
click at [51, 28] on input "[PERSON_NAME]" at bounding box center [47, 28] width 48 height 8
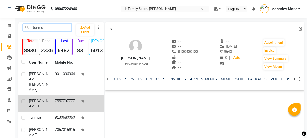
scroll to position [27, 0]
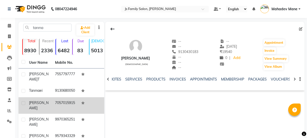
click at [56, 99] on td "7057015915" at bounding box center [65, 105] width 26 height 17
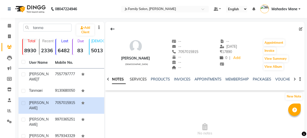
click at [140, 78] on link "SERVICES" at bounding box center [138, 79] width 17 height 5
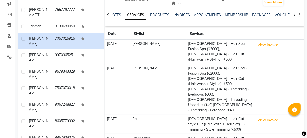
scroll to position [68, 0]
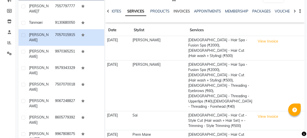
click at [179, 10] on link "INVOICES" at bounding box center [182, 11] width 17 height 5
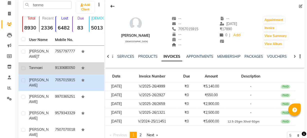
scroll to position [23, 0]
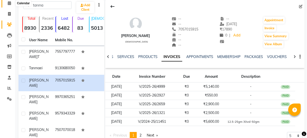
click at [8, 3] on icon at bounding box center [9, 3] width 3 height 4
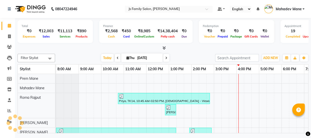
scroll to position [0, 41]
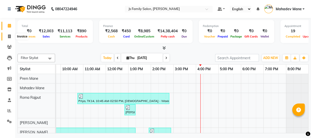
click at [9, 36] on icon at bounding box center [9, 37] width 3 height 4
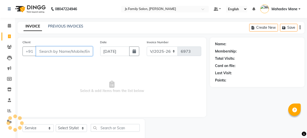
click at [63, 52] on input "Client" at bounding box center [64, 52] width 57 height 10
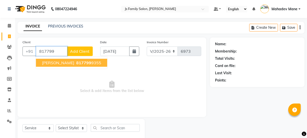
click at [76, 65] on span "817799" at bounding box center [83, 62] width 15 height 5
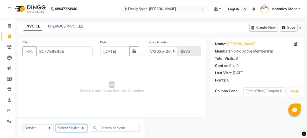
click at [72, 132] on select "Select Stylist [PERSON_NAME] Vaidyakar [PERSON_NAME] [PERSON_NAME] Mane Mosin […" at bounding box center [71, 128] width 31 height 8
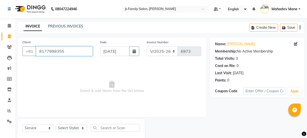
click at [72, 54] on input "8177999355" at bounding box center [64, 52] width 57 height 10
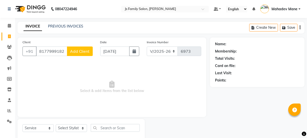
click at [81, 53] on span "Add Client" at bounding box center [80, 51] width 20 height 5
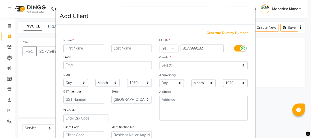
click at [80, 49] on input "text" at bounding box center [83, 49] width 41 height 8
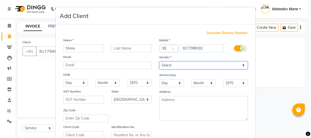
drag, startPoint x: 171, startPoint y: 64, endPoint x: 171, endPoint y: 67, distance: 3.8
click at [171, 64] on select "Select [DEMOGRAPHIC_DATA] [DEMOGRAPHIC_DATA] Other Prefer Not To Say" at bounding box center [203, 66] width 88 height 8
click at [159, 62] on select "Select [DEMOGRAPHIC_DATA] [DEMOGRAPHIC_DATA] Other Prefer Not To Say" at bounding box center [203, 66] width 88 height 8
drag, startPoint x: 176, startPoint y: 64, endPoint x: 176, endPoint y: 69, distance: 4.5
click at [176, 64] on select "Select [DEMOGRAPHIC_DATA] [DEMOGRAPHIC_DATA] Other Prefer Not To Say" at bounding box center [203, 66] width 88 height 8
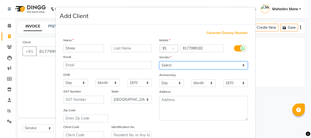
click at [159, 62] on select "Select [DEMOGRAPHIC_DATA] [DEMOGRAPHIC_DATA] Other Prefer Not To Say" at bounding box center [203, 66] width 88 height 8
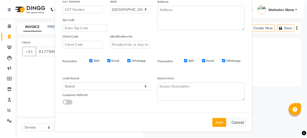
scroll to position [94, 0]
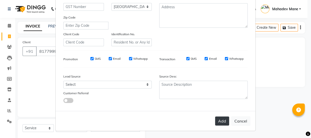
click at [219, 121] on button "Add" at bounding box center [222, 121] width 14 height 9
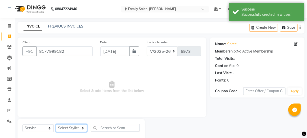
click at [68, 126] on select "Select Stylist [PERSON_NAME] Vaidyakar [PERSON_NAME] [PERSON_NAME] Mane Mosin […" at bounding box center [71, 128] width 31 height 8
click at [56, 124] on select "Select Stylist [PERSON_NAME] Vaidyakar [PERSON_NAME] [PERSON_NAME] Mane Mosin […" at bounding box center [71, 128] width 31 height 8
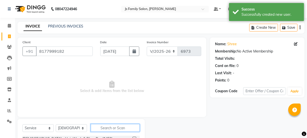
click at [95, 124] on input "text" at bounding box center [115, 128] width 49 height 8
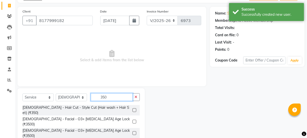
scroll to position [63, 0]
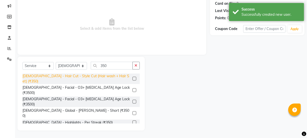
click at [107, 77] on div "[DEMOGRAPHIC_DATA] - Hair Cut - Style Cut (Hair wash + Hair Set) (₹350)" at bounding box center [77, 79] width 108 height 11
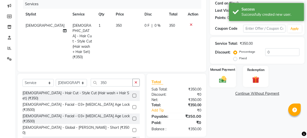
click at [219, 82] on img at bounding box center [223, 79] width 12 height 9
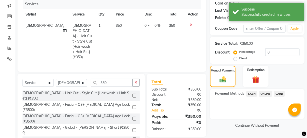
click at [250, 94] on span "CASH" at bounding box center [251, 94] width 11 height 6
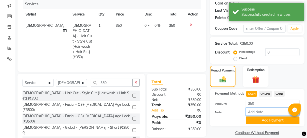
click at [253, 113] on input "Note:" at bounding box center [273, 112] width 54 height 8
click at [254, 119] on button "Add Payment" at bounding box center [273, 121] width 54 height 8
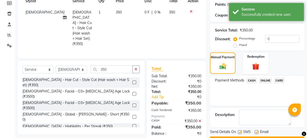
scroll to position [89, 0]
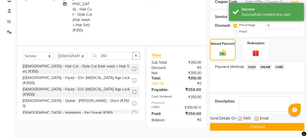
click at [256, 123] on button "Checkout" at bounding box center [257, 127] width 95 height 8
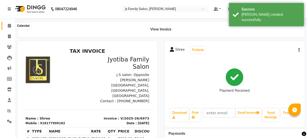
click at [8, 25] on icon at bounding box center [9, 26] width 3 height 4
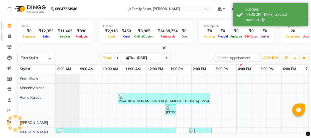
click at [8, 33] on link "Invoice" at bounding box center [8, 37] width 12 height 8
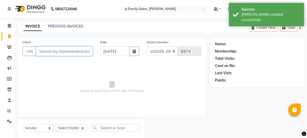
drag, startPoint x: 13, startPoint y: 37, endPoint x: 52, endPoint y: 52, distance: 41.8
click at [52, 52] on input "Client" at bounding box center [64, 52] width 57 height 10
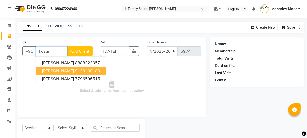
click at [57, 73] on span "[PERSON_NAME]" at bounding box center [58, 70] width 32 height 5
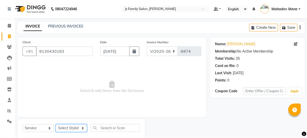
click at [65, 127] on select "Select Stylist [PERSON_NAME] Vaidyakar [PERSON_NAME] [PERSON_NAME] Mane Mosin […" at bounding box center [71, 128] width 31 height 8
click at [56, 124] on select "Select Stylist [PERSON_NAME] Vaidyakar [PERSON_NAME] [PERSON_NAME] Mane Mosin […" at bounding box center [71, 128] width 31 height 8
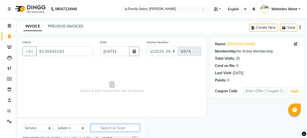
click at [104, 131] on input "text" at bounding box center [115, 128] width 49 height 8
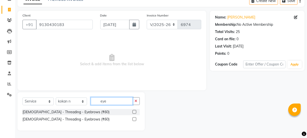
scroll to position [27, 0]
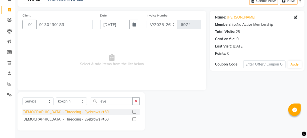
drag, startPoint x: 76, startPoint y: 110, endPoint x: 113, endPoint y: 108, distance: 36.3
click at [78, 110] on div "[DEMOGRAPHIC_DATA] - Threading - Eyebrows (₹60)" at bounding box center [66, 112] width 87 height 5
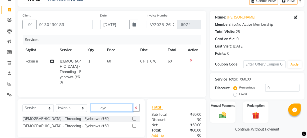
click at [114, 104] on input "eye" at bounding box center [112, 108] width 42 height 8
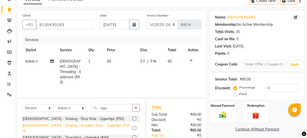
click at [103, 123] on div "[DEMOGRAPHIC_DATA] - Waxing - Brazilian Wax - Upperlips (₹100)" at bounding box center [77, 128] width 108 height 11
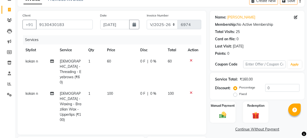
scroll to position [50, 0]
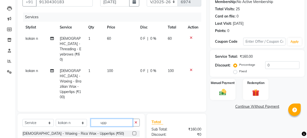
click at [113, 119] on input "upp" at bounding box center [112, 123] width 42 height 8
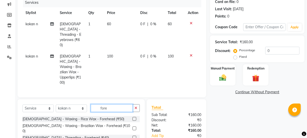
scroll to position [78, 0]
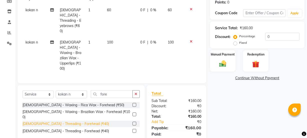
click at [75, 121] on div "[DEMOGRAPHIC_DATA] - Threading - Forehead (₹40)" at bounding box center [66, 123] width 87 height 5
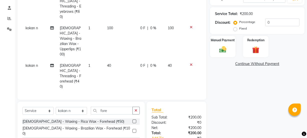
scroll to position [100, 0]
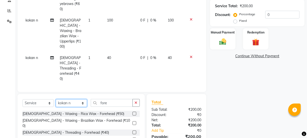
click at [67, 99] on select "Select Stylist [PERSON_NAME] Vaidyakar [PERSON_NAME] [PERSON_NAME] Mane Mosin […" at bounding box center [71, 103] width 31 height 8
click at [56, 99] on select "Select Stylist [PERSON_NAME] Vaidyakar [PERSON_NAME] [PERSON_NAME] Mane Mosin […" at bounding box center [71, 103] width 31 height 8
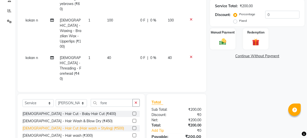
click at [90, 126] on div "[DEMOGRAPHIC_DATA] - Hair Cut (Hair wash + Styling) (₹500)" at bounding box center [74, 128] width 102 height 5
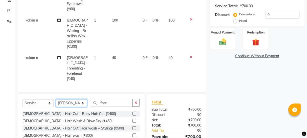
click at [75, 103] on select "Select Stylist [PERSON_NAME] Vaidyakar [PERSON_NAME] [PERSON_NAME] Mane Mosin […" at bounding box center [71, 103] width 31 height 8
click at [56, 99] on select "Select Stylist [PERSON_NAME] Vaidyakar [PERSON_NAME] [PERSON_NAME] Mane Mosin […" at bounding box center [71, 103] width 31 height 8
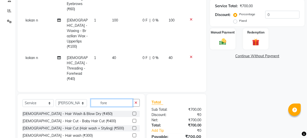
click at [108, 106] on input "fore" at bounding box center [112, 103] width 42 height 8
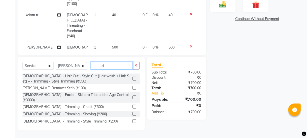
scroll to position [5, 0]
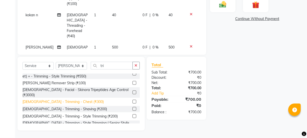
click at [56, 99] on div "[DEMOGRAPHIC_DATA] - Trimming - Chest (₹300)" at bounding box center [63, 101] width 81 height 5
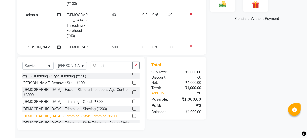
click at [57, 114] on div "[DEMOGRAPHIC_DATA] - Trimming - Style Trimming (₹200)" at bounding box center [70, 116] width 95 height 5
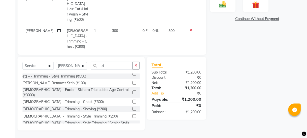
click at [120, 52] on td "200" at bounding box center [124, 68] width 31 height 32
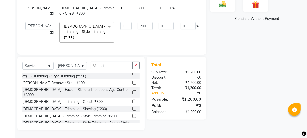
scroll to position [12, 0]
click at [138, 28] on input "200" at bounding box center [145, 26] width 15 height 8
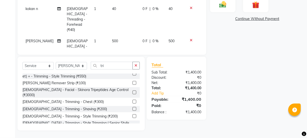
click at [140, 40] on tbody "kokan n [DEMOGRAPHIC_DATA] - Threading - Eyebrows (₹60) 1 60 0 F | 0 % 60 kokan…" at bounding box center [112, 30] width 179 height 194
click at [224, 2] on img at bounding box center [223, 4] width 12 height 9
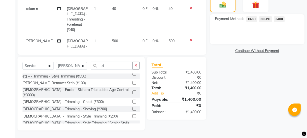
click at [266, 18] on span "ONLINE" at bounding box center [265, 19] width 13 height 6
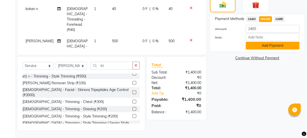
click at [263, 48] on button "Add Payment" at bounding box center [273, 46] width 54 height 8
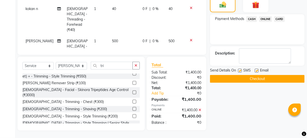
click at [256, 77] on button "Checkout" at bounding box center [257, 79] width 95 height 8
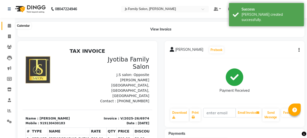
click at [11, 28] on span at bounding box center [9, 26] width 9 height 6
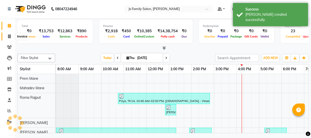
click at [10, 35] on icon at bounding box center [9, 37] width 3 height 4
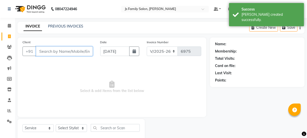
click at [59, 54] on input "Client" at bounding box center [64, 52] width 57 height 10
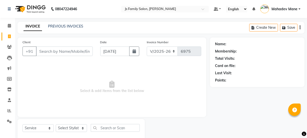
drag, startPoint x: 59, startPoint y: 54, endPoint x: 170, endPoint y: 78, distance: 113.3
click at [170, 78] on span "Select & add items from the list below" at bounding box center [112, 87] width 179 height 50
click at [54, 54] on input "Client" at bounding box center [64, 52] width 57 height 10
click at [84, 52] on input "Client" at bounding box center [64, 52] width 57 height 10
click at [85, 51] on input "Client" at bounding box center [64, 52] width 57 height 10
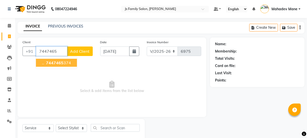
click at [65, 65] on ngb-highlight "7447465 374" at bounding box center [58, 62] width 26 height 5
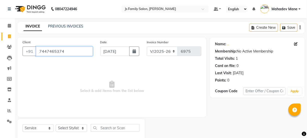
click at [70, 50] on input "7447465374" at bounding box center [64, 52] width 57 height 10
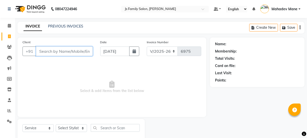
click at [70, 50] on input "Client" at bounding box center [64, 52] width 57 height 10
click at [48, 51] on input "Client" at bounding box center [64, 52] width 57 height 10
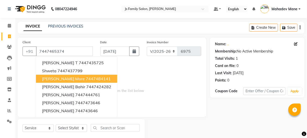
click at [296, 44] on icon at bounding box center [296, 44] width 4 height 4
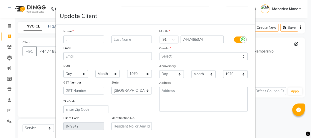
click at [81, 40] on input ".." at bounding box center [83, 40] width 41 height 8
click at [118, 43] on div "Name Aditya Email DOB Day 01 02 03 04 05 06 07 08 09 10 11 12 13 14 15 16 17 18…" at bounding box center [108, 80] width 96 height 102
click at [131, 42] on input "text" at bounding box center [131, 40] width 41 height 8
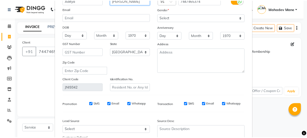
scroll to position [85, 0]
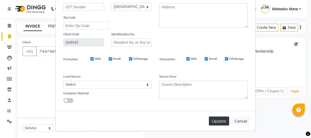
click at [218, 123] on button "Update" at bounding box center [219, 121] width 20 height 9
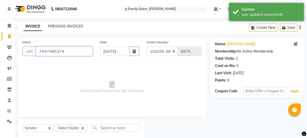
click at [74, 51] on input "7447465374" at bounding box center [64, 52] width 57 height 10
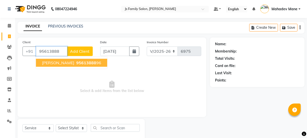
click at [74, 64] on span "[PERSON_NAME]" at bounding box center [58, 62] width 32 height 5
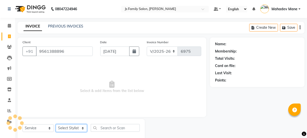
click at [75, 129] on select "Select Stylist [PERSON_NAME] Vaidyakar [PERSON_NAME] [PERSON_NAME] Mane Mosin […" at bounding box center [71, 128] width 31 height 8
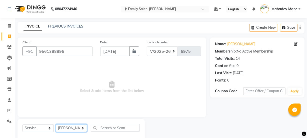
click at [56, 124] on select "Select Stylist [PERSON_NAME] Vaidyakar [PERSON_NAME] [PERSON_NAME] Mane Mosin […" at bounding box center [71, 128] width 31 height 8
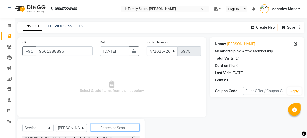
click at [116, 129] on input "text" at bounding box center [115, 128] width 49 height 8
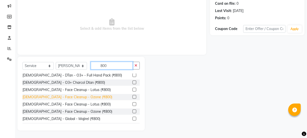
scroll to position [45, 0]
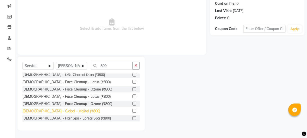
click at [62, 111] on div "[DEMOGRAPHIC_DATA] - Global - Majirel (₹800)" at bounding box center [62, 111] width 78 height 5
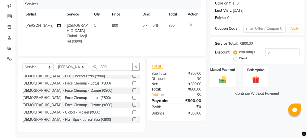
click at [227, 76] on img at bounding box center [223, 79] width 12 height 9
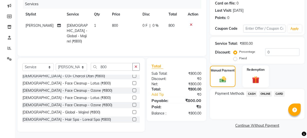
click at [268, 95] on span "ONLINE" at bounding box center [265, 94] width 13 height 6
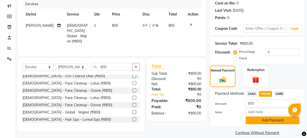
click at [265, 120] on button "Add Payment" at bounding box center [273, 121] width 54 height 8
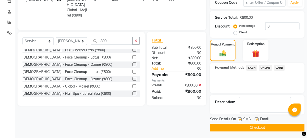
scroll to position [89, 0]
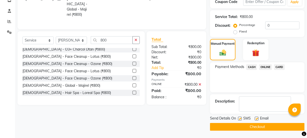
click at [253, 124] on button "Checkout" at bounding box center [257, 127] width 95 height 8
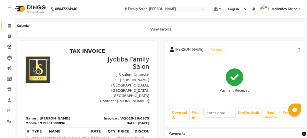
click at [9, 27] on icon at bounding box center [9, 26] width 3 height 4
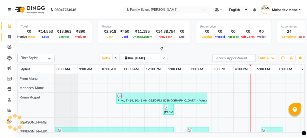
scroll to position [0, 41]
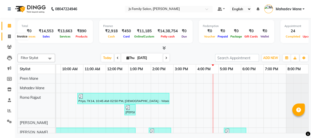
click at [8, 37] on icon at bounding box center [9, 37] width 3 height 4
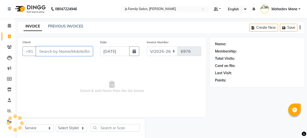
click at [74, 50] on input "Client" at bounding box center [64, 52] width 57 height 10
click at [47, 49] on input "Client" at bounding box center [64, 52] width 57 height 10
click at [70, 53] on input "Client" at bounding box center [64, 52] width 57 height 10
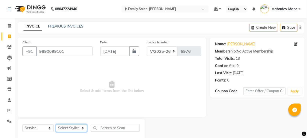
click at [76, 129] on select "Select Stylist [PERSON_NAME] Vaidyakar [PERSON_NAME] [PERSON_NAME] Mane Mosin […" at bounding box center [71, 128] width 31 height 8
click at [56, 124] on select "Select Stylist [PERSON_NAME] Vaidyakar [PERSON_NAME] [PERSON_NAME] Mane Mosin […" at bounding box center [71, 128] width 31 height 8
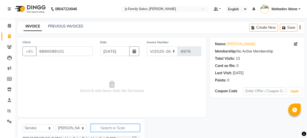
click at [93, 124] on input "text" at bounding box center [115, 128] width 49 height 8
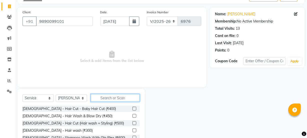
scroll to position [63, 0]
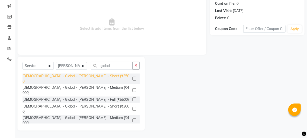
click at [94, 78] on div "[DEMOGRAPHIC_DATA] - Global - [PERSON_NAME] - Short (₹3500)" at bounding box center [77, 79] width 108 height 11
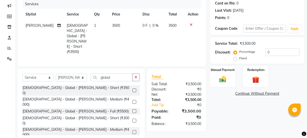
click at [109, 39] on td "3500" at bounding box center [124, 39] width 31 height 38
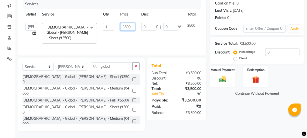
click at [126, 27] on input "3500" at bounding box center [127, 27] width 15 height 8
drag, startPoint x: 131, startPoint y: 37, endPoint x: 128, endPoint y: 49, distance: 11.9
click at [131, 37] on td "3000" at bounding box center [127, 33] width 21 height 27
click at [120, 70] on div "Select Service Product Membership Package Voucher Prepaid Gift Card Select Styl…" at bounding box center [81, 69] width 117 height 12
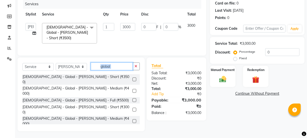
click at [128, 63] on input "global" at bounding box center [112, 67] width 42 height 8
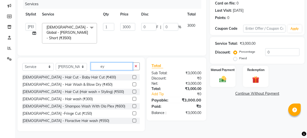
scroll to position [52, 0]
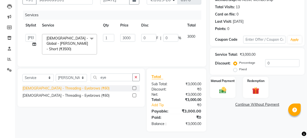
click at [63, 86] on div "[DEMOGRAPHIC_DATA] - Threading - Eyebrows (₹60)" at bounding box center [66, 88] width 87 height 5
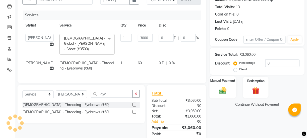
click at [219, 88] on img at bounding box center [223, 90] width 12 height 9
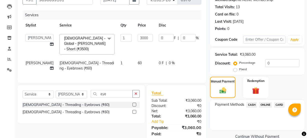
drag, startPoint x: 265, startPoint y: 105, endPoint x: 265, endPoint y: 110, distance: 5.0
click at [264, 105] on span "ONLINE" at bounding box center [265, 105] width 13 height 6
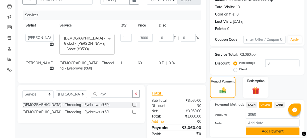
click at [274, 131] on button "Add Payment" at bounding box center [273, 132] width 54 height 8
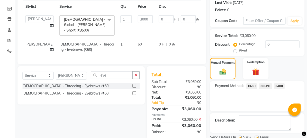
scroll to position [89, 0]
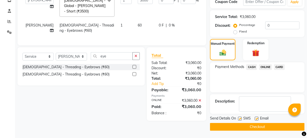
click at [273, 127] on button "Checkout" at bounding box center [257, 127] width 95 height 8
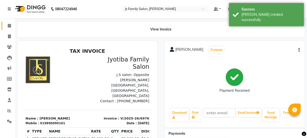
click at [11, 23] on link "Calendar" at bounding box center [8, 26] width 12 height 8
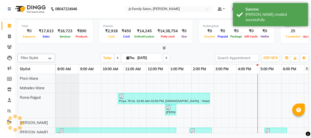
scroll to position [0, 41]
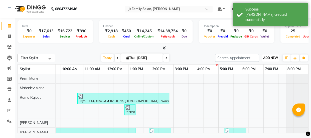
click at [267, 60] on button "ADD NEW Toggle Dropdown" at bounding box center [270, 58] width 17 height 7
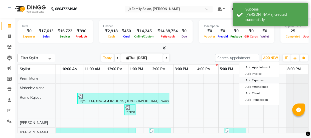
click at [254, 82] on link "Add Expense" at bounding box center [259, 80] width 40 height 7
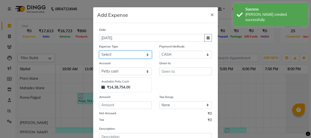
click at [111, 52] on select "Select Advance salary Advance salary ajaj Bank charges Car maintenance Cash tra…" at bounding box center [125, 55] width 53 height 8
click at [99, 51] on select "Select Advance salary Advance salary ajaj Bank charges Car maintenance Cash tra…" at bounding box center [125, 55] width 53 height 8
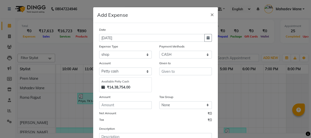
click at [168, 67] on div "Given to" at bounding box center [185, 64] width 53 height 7
click at [168, 73] on input "text" at bounding box center [185, 72] width 53 height 8
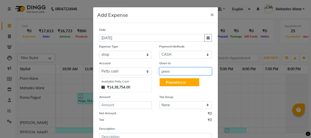
click at [169, 83] on span "Prem" at bounding box center [170, 82] width 10 height 5
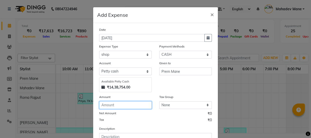
click at [142, 107] on input "number" at bounding box center [125, 105] width 53 height 8
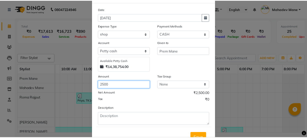
scroll to position [42, 0]
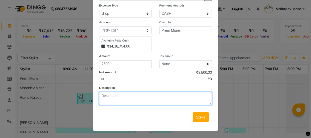
click at [139, 103] on textarea at bounding box center [155, 98] width 113 height 13
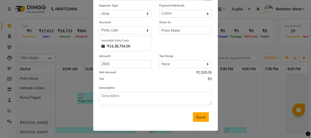
click at [197, 118] on span "Save" at bounding box center [201, 117] width 10 height 5
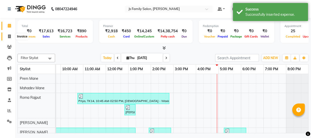
click at [6, 36] on span at bounding box center [9, 37] width 9 height 6
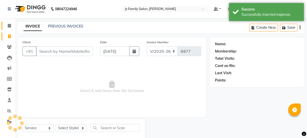
click at [6, 29] on link "Calendar" at bounding box center [8, 26] width 12 height 8
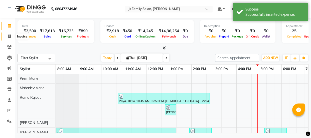
click at [10, 34] on span at bounding box center [9, 37] width 9 height 6
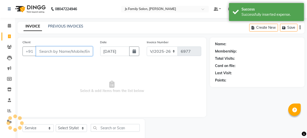
click at [50, 47] on input "Client" at bounding box center [64, 52] width 57 height 10
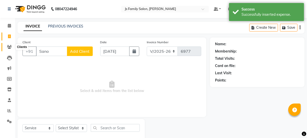
click at [7, 46] on icon at bounding box center [9, 47] width 5 height 4
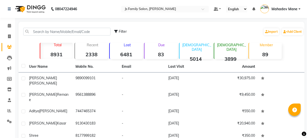
click at [270, 55] on strong "89" at bounding box center [265, 54] width 33 height 6
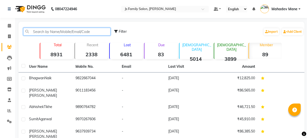
click at [94, 34] on input "text" at bounding box center [66, 32] width 87 height 8
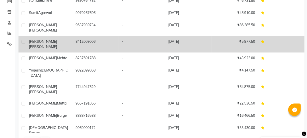
scroll to position [78, 0]
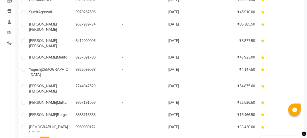
click at [43, 137] on button "Next" at bounding box center [45, 140] width 10 height 7
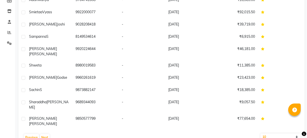
click at [46, 119] on div "User Name Mobile No. Email Last Visit Amount Aaishwariya 9764741608 - [DATE] ₹1…" at bounding box center [162, 63] width 286 height 161
click at [46, 134] on button "Next" at bounding box center [45, 137] width 10 height 7
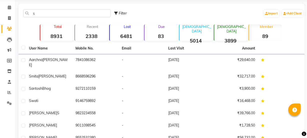
scroll to position [10, 0]
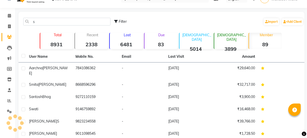
click at [41, 26] on div "s Filter Import Add Client" at bounding box center [162, 22] width 284 height 16
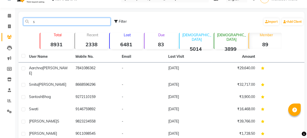
click at [39, 23] on input "s" at bounding box center [66, 22] width 87 height 8
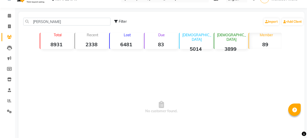
click at [271, 45] on strong "89" at bounding box center [265, 44] width 33 height 6
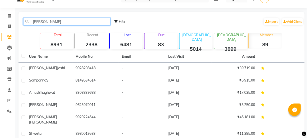
click at [89, 24] on input "[PERSON_NAME]" at bounding box center [66, 22] width 87 height 8
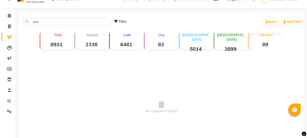
click at [256, 38] on div "Member 89" at bounding box center [265, 41] width 33 height 16
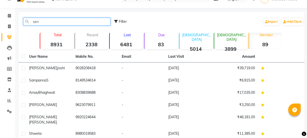
click at [41, 24] on input "sen" at bounding box center [66, 22] width 87 height 8
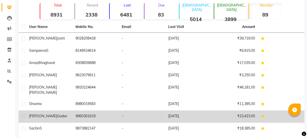
scroll to position [78, 0]
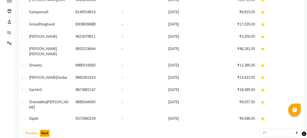
click at [45, 130] on button "Next" at bounding box center [45, 133] width 10 height 7
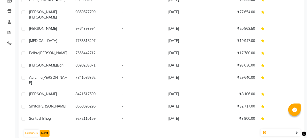
click at [44, 130] on button "Next" at bounding box center [45, 133] width 10 height 7
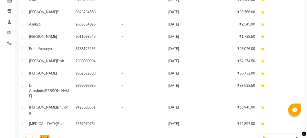
click at [43, 135] on button "Next" at bounding box center [45, 138] width 10 height 7
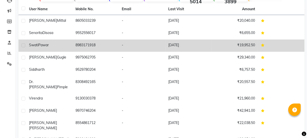
scroll to position [33, 0]
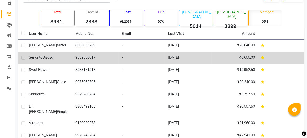
drag, startPoint x: 96, startPoint y: 55, endPoint x: 72, endPoint y: 55, distance: 24.3
click at [72, 55] on tr "Senorita Disosa 9552556017 - [DATE] ₹6,655.00" at bounding box center [162, 58] width 286 height 12
copy tr "9552556017"
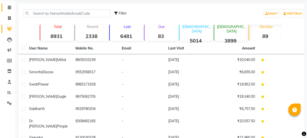
scroll to position [10, 0]
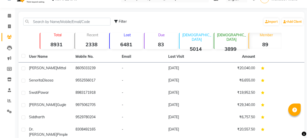
click at [10, 31] on li "Invoice" at bounding box center [7, 26] width 15 height 11
click at [10, 25] on icon at bounding box center [9, 27] width 3 height 4
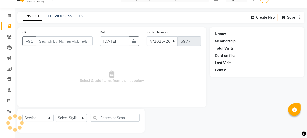
scroll to position [13, 0]
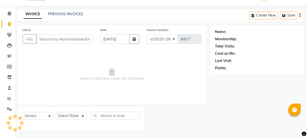
click at [61, 37] on input "Client" at bounding box center [64, 39] width 57 height 10
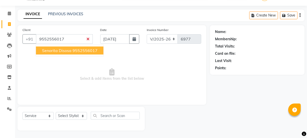
click at [61, 49] on span "Senorita Disosa" at bounding box center [57, 50] width 30 height 5
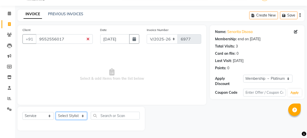
drag, startPoint x: 65, startPoint y: 118, endPoint x: 64, endPoint y: 115, distance: 3.3
click at [65, 118] on select "Select Stylist [PERSON_NAME] Vaidyakar [PERSON_NAME] [PERSON_NAME] Mane Mosin […" at bounding box center [71, 116] width 31 height 8
click at [56, 112] on select "Select Stylist [PERSON_NAME] Vaidyakar [PERSON_NAME] [PERSON_NAME] Mane Mosin […" at bounding box center [71, 116] width 31 height 8
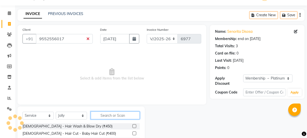
click at [105, 118] on input "text" at bounding box center [115, 116] width 49 height 8
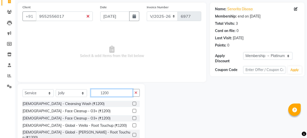
scroll to position [63, 0]
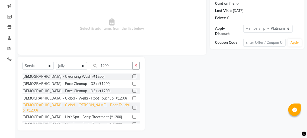
click at [106, 108] on div "[DEMOGRAPHIC_DATA] - Global - [PERSON_NAME] - Root Touchup (₹1200)" at bounding box center [77, 108] width 108 height 11
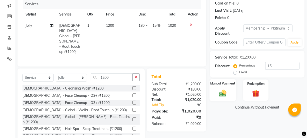
click at [225, 96] on img at bounding box center [223, 93] width 12 height 9
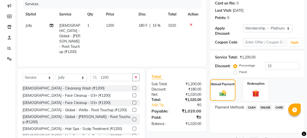
drag, startPoint x: 253, startPoint y: 107, endPoint x: 255, endPoint y: 104, distance: 3.5
click at [253, 106] on span "CASH" at bounding box center [251, 108] width 11 height 6
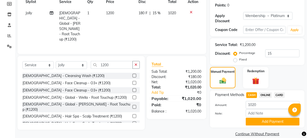
scroll to position [82, 0]
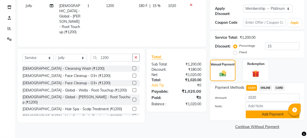
click at [267, 116] on button "Add Payment" at bounding box center [273, 115] width 54 height 8
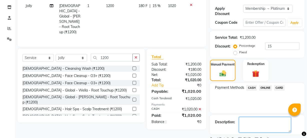
drag, startPoint x: 260, startPoint y: 117, endPoint x: 260, endPoint y: 120, distance: 3.0
click at [260, 118] on textarea at bounding box center [265, 125] width 52 height 16
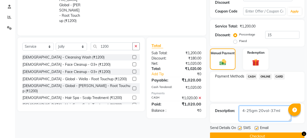
scroll to position [103, 0]
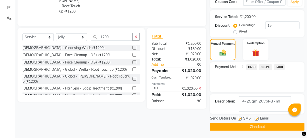
click at [270, 128] on button "Checkout" at bounding box center [257, 127] width 95 height 8
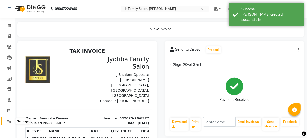
click at [6, 120] on span at bounding box center [9, 122] width 9 height 6
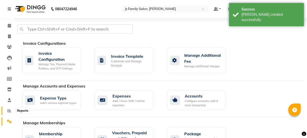
click at [7, 111] on span at bounding box center [9, 111] width 9 height 6
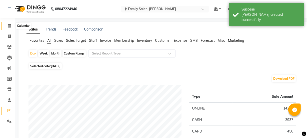
click at [10, 27] on icon at bounding box center [9, 26] width 3 height 4
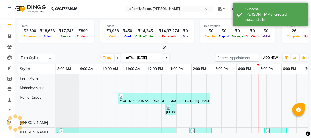
click at [268, 58] on span "ADD NEW" at bounding box center [270, 58] width 15 height 4
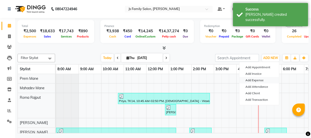
click at [259, 81] on link "Add Expense" at bounding box center [259, 80] width 40 height 7
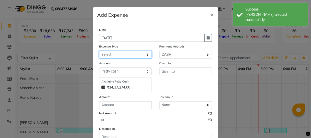
click at [123, 58] on select "Select Advance salary Advance salary ajaj Bank charges Car maintenance Cash tra…" at bounding box center [125, 55] width 53 height 8
click at [99, 51] on select "Select Advance salary Advance salary ajaj Bank charges Car maintenance Cash tra…" at bounding box center [125, 55] width 53 height 8
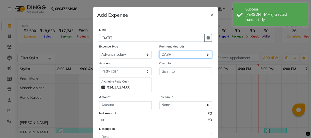
click at [174, 56] on select "Select CASH ONLINE CARD" at bounding box center [185, 55] width 53 height 8
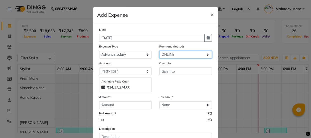
click at [159, 51] on select "Select CASH ONLINE CARD" at bounding box center [185, 55] width 53 height 8
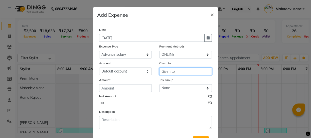
click at [173, 71] on input "text" at bounding box center [185, 72] width 53 height 8
click at [175, 85] on ngb-highlight "Mosin ansari" at bounding box center [176, 82] width 23 height 5
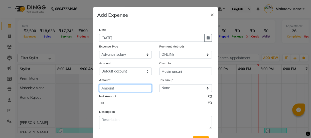
click at [120, 91] on input "number" at bounding box center [125, 88] width 53 height 8
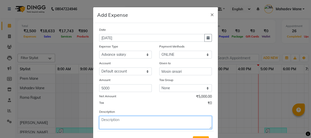
click at [124, 122] on textarea at bounding box center [155, 122] width 113 height 13
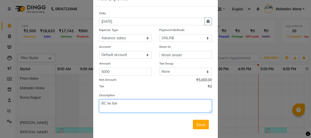
scroll to position [25, 0]
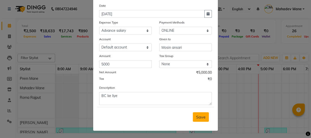
click at [198, 119] on span "Save" at bounding box center [201, 117] width 10 height 5
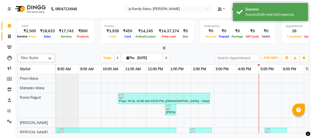
click at [10, 37] on icon at bounding box center [9, 37] width 3 height 4
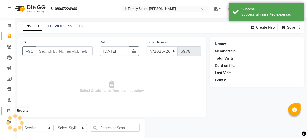
click at [6, 111] on span at bounding box center [9, 111] width 9 height 6
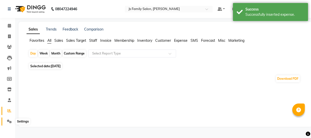
click at [7, 122] on icon at bounding box center [9, 122] width 5 height 4
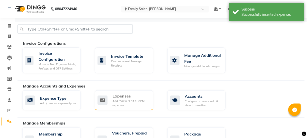
click at [118, 100] on div "Add / View / Edit / Delete expenses" at bounding box center [131, 103] width 37 height 8
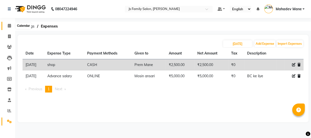
click at [7, 24] on span at bounding box center [9, 26] width 9 height 6
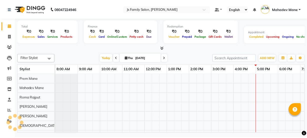
scroll to position [0, 41]
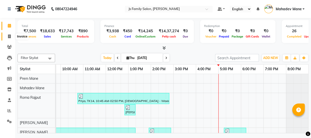
click at [9, 39] on span at bounding box center [9, 37] width 9 height 6
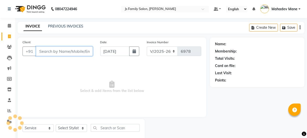
drag, startPoint x: 9, startPoint y: 39, endPoint x: 59, endPoint y: 50, distance: 51.7
click at [59, 50] on input "Client" at bounding box center [64, 52] width 57 height 10
click at [58, 49] on input "Client" at bounding box center [64, 52] width 57 height 10
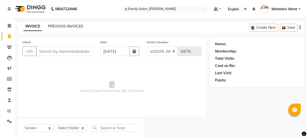
click at [60, 24] on link "PREVIOUS INVOICES" at bounding box center [65, 26] width 35 height 5
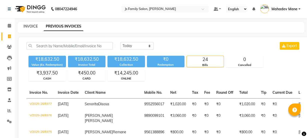
click at [33, 26] on link "INVOICE" at bounding box center [31, 26] width 14 height 5
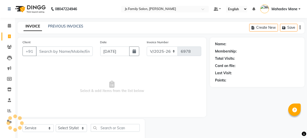
scroll to position [13, 0]
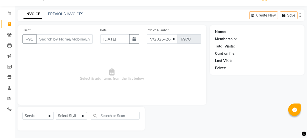
click at [51, 40] on input "Client" at bounding box center [64, 39] width 57 height 10
click at [6, 34] on span at bounding box center [9, 35] width 9 height 6
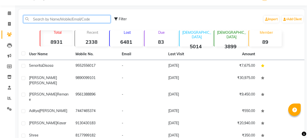
click at [103, 21] on input "text" at bounding box center [66, 19] width 87 height 8
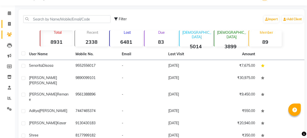
click at [5, 26] on span at bounding box center [9, 24] width 9 height 6
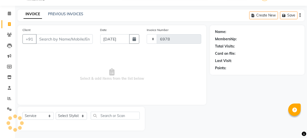
click at [48, 42] on input "Client" at bounding box center [64, 39] width 57 height 10
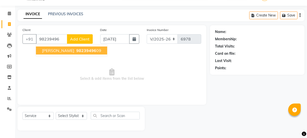
click at [60, 51] on span "[PERSON_NAME]" at bounding box center [58, 50] width 32 height 5
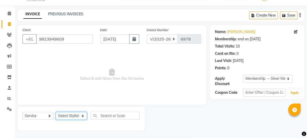
click at [80, 117] on select "Select Stylist [PERSON_NAME] Vaidyakar [PERSON_NAME] [PERSON_NAME] Mane Mosin […" at bounding box center [71, 116] width 31 height 8
click at [56, 112] on select "Select Stylist [PERSON_NAME] Vaidyakar [PERSON_NAME] [PERSON_NAME] Mane Mosin […" at bounding box center [71, 116] width 31 height 8
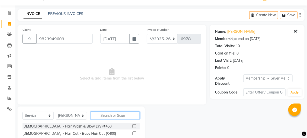
click at [107, 116] on input "text" at bounding box center [115, 116] width 49 height 8
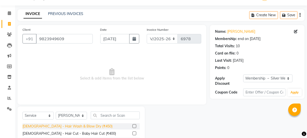
click at [83, 124] on div "[DEMOGRAPHIC_DATA] - Hair Wash & Blow Dry (₹450)" at bounding box center [68, 126] width 90 height 5
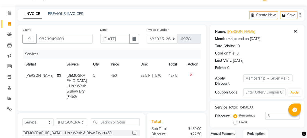
scroll to position [63, 0]
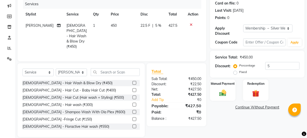
click at [227, 93] on img at bounding box center [223, 93] width 12 height 8
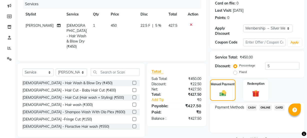
click at [250, 107] on span "CASH" at bounding box center [251, 108] width 11 height 6
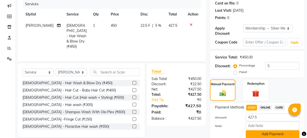
click at [285, 134] on button "Add Payment" at bounding box center [273, 134] width 54 height 8
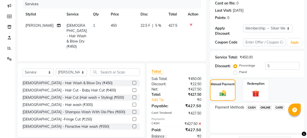
scroll to position [103, 0]
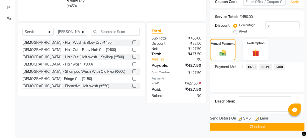
click at [284, 125] on button "Checkout" at bounding box center [257, 127] width 95 height 8
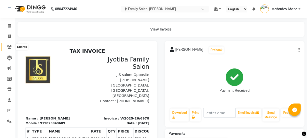
click at [7, 46] on span at bounding box center [9, 47] width 9 height 6
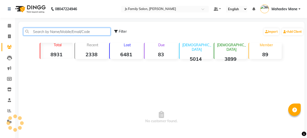
click at [42, 31] on input "text" at bounding box center [66, 32] width 87 height 8
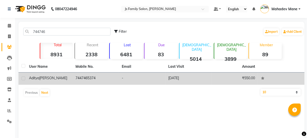
click at [86, 79] on td "7447465374" at bounding box center [96, 79] width 47 height 12
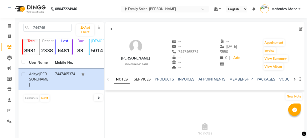
click at [144, 78] on link "SERVICES" at bounding box center [142, 79] width 17 height 5
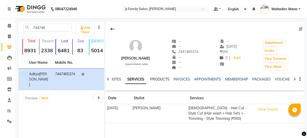
click at [156, 80] on link "PRODUCTS" at bounding box center [159, 79] width 19 height 5
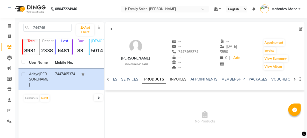
click at [179, 79] on link "INVOICES" at bounding box center [178, 79] width 17 height 5
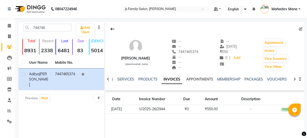
click at [197, 78] on link "APPOINTMENTS" at bounding box center [199, 79] width 27 height 5
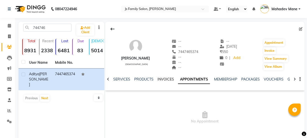
click at [165, 78] on link "INVOICES" at bounding box center [166, 79] width 17 height 5
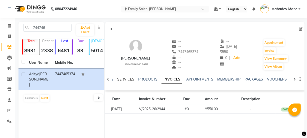
click at [122, 80] on link "SERVICES" at bounding box center [125, 79] width 17 height 5
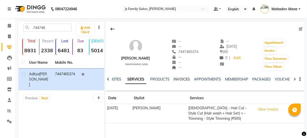
click at [187, 80] on link "INVOICES" at bounding box center [182, 79] width 17 height 5
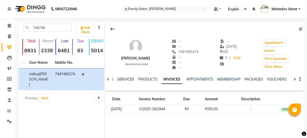
click at [126, 79] on link "SERVICES" at bounding box center [125, 79] width 17 height 5
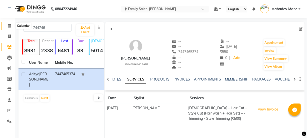
click at [10, 27] on icon at bounding box center [9, 26] width 3 height 4
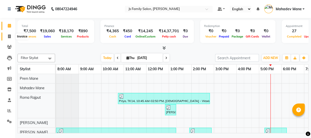
click at [9, 38] on icon at bounding box center [9, 37] width 3 height 4
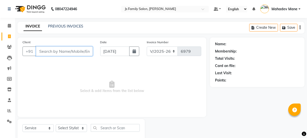
click at [45, 51] on input "Client" at bounding box center [64, 52] width 57 height 10
